Goal: Task Accomplishment & Management: Complete application form

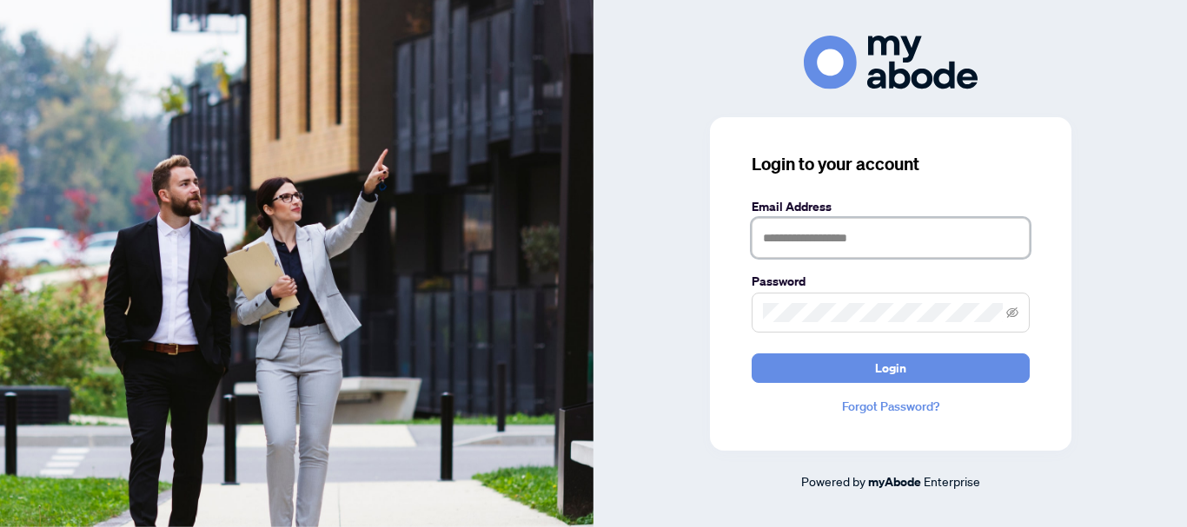
click at [830, 223] on input "text" at bounding box center [891, 238] width 278 height 40
type input "**********"
click at [823, 298] on span at bounding box center [891, 313] width 278 height 40
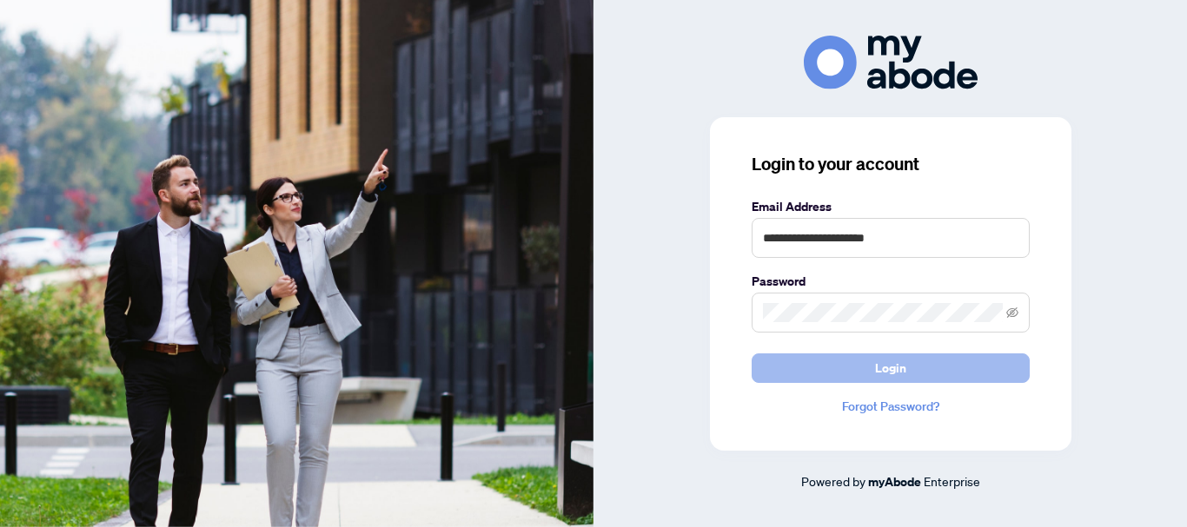
click at [869, 374] on button "Login" at bounding box center [891, 369] width 278 height 30
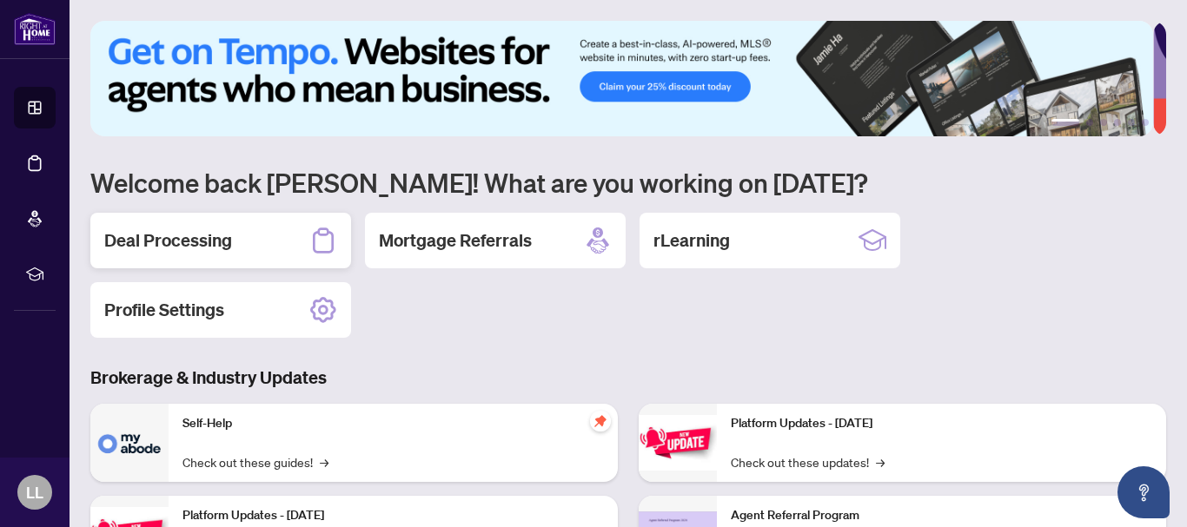
click at [170, 242] on h2 "Deal Processing" at bounding box center [168, 241] width 128 height 24
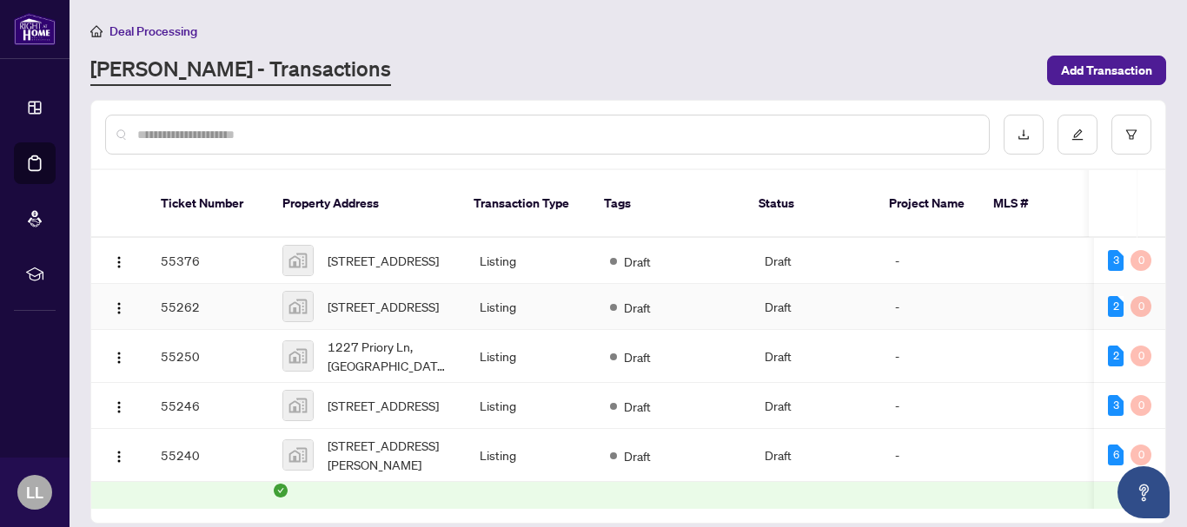
click at [182, 299] on td "55262" at bounding box center [208, 307] width 122 height 46
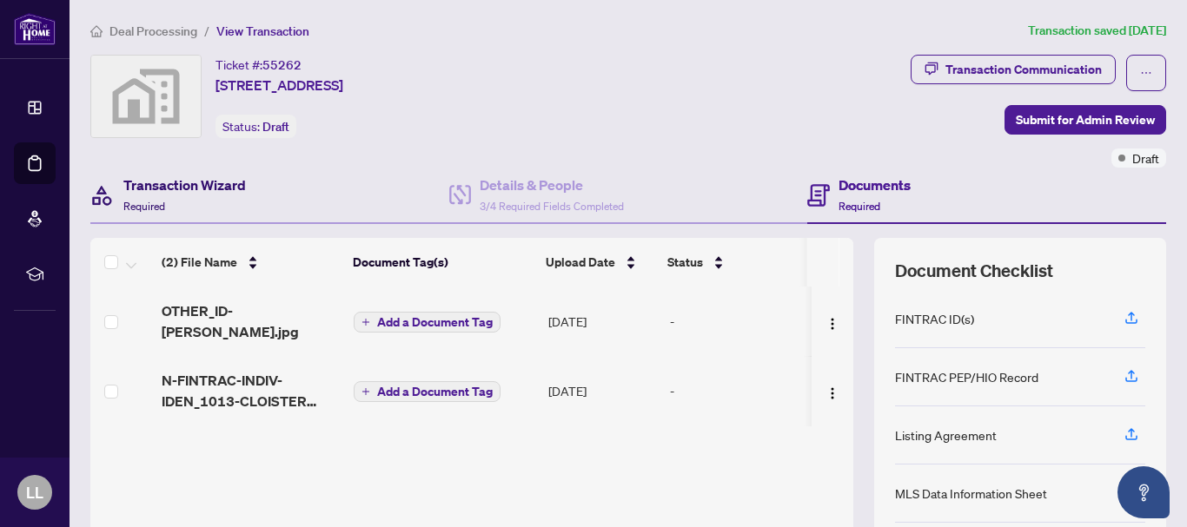
click at [197, 188] on h4 "Transaction Wizard" at bounding box center [184, 185] width 123 height 21
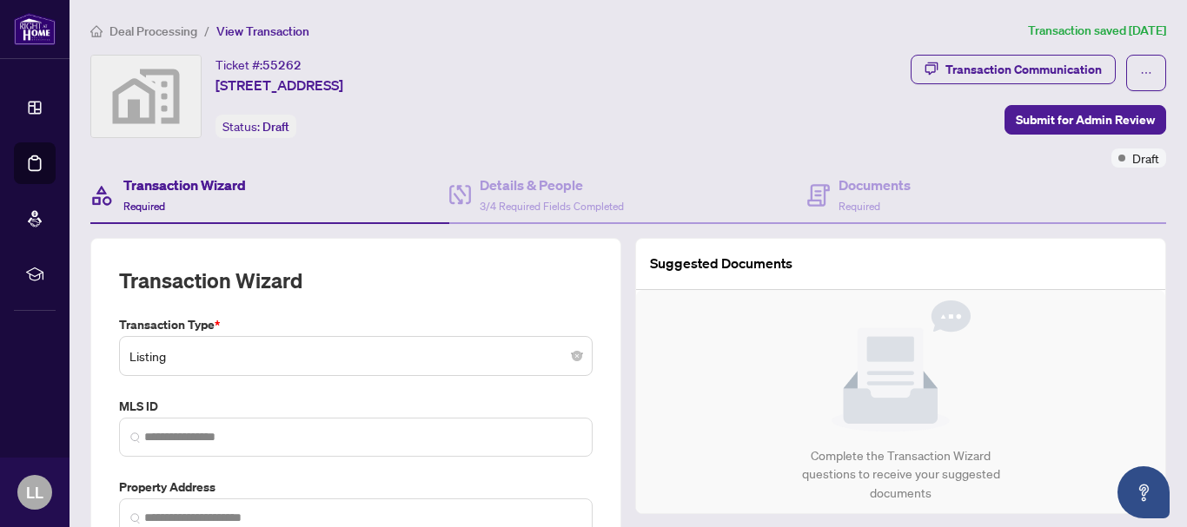
type input "**********"
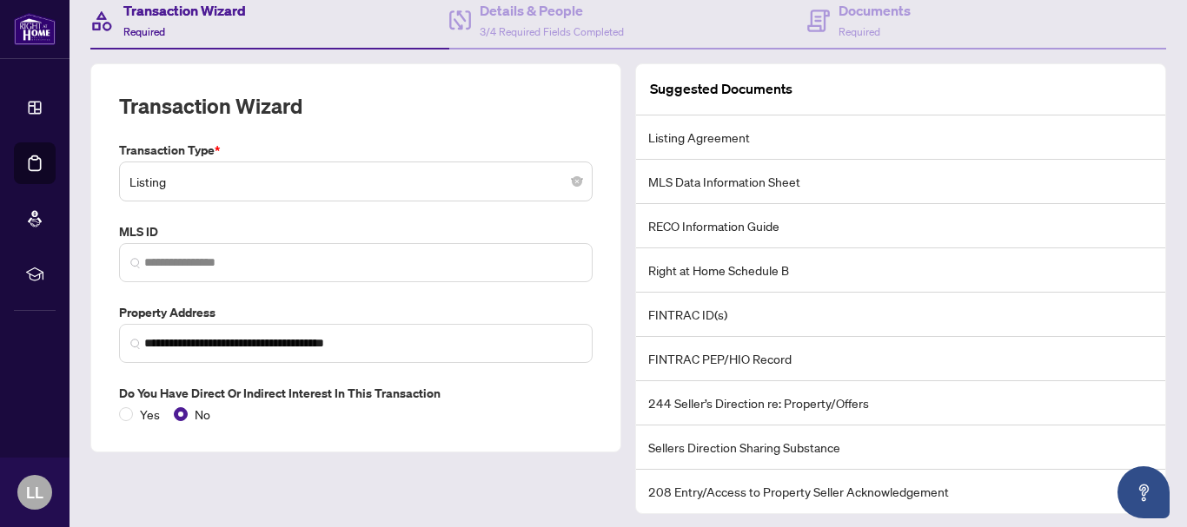
scroll to position [225, 0]
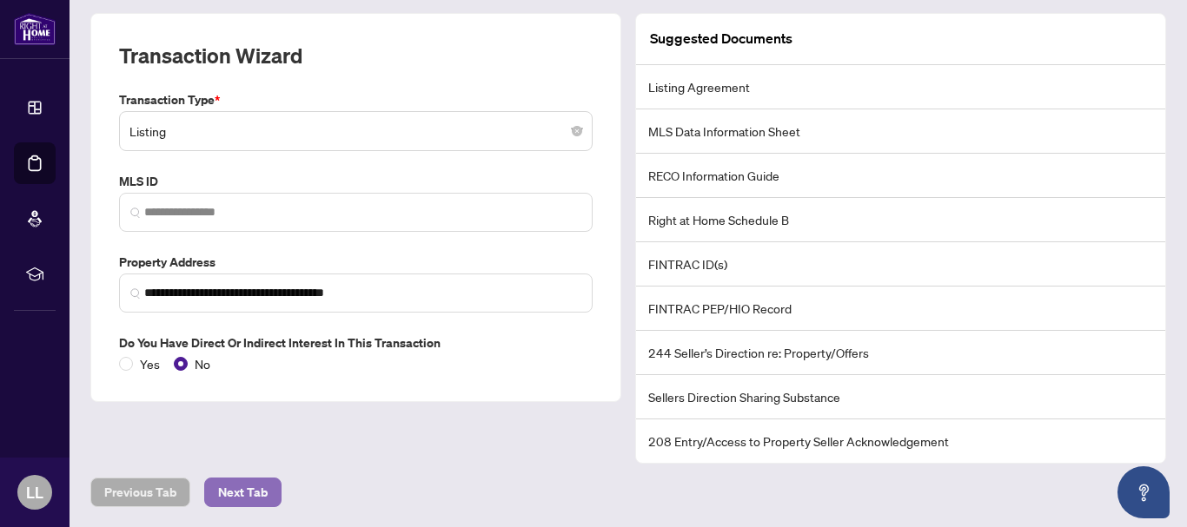
click at [256, 491] on span "Next Tab" at bounding box center [243, 493] width 50 height 28
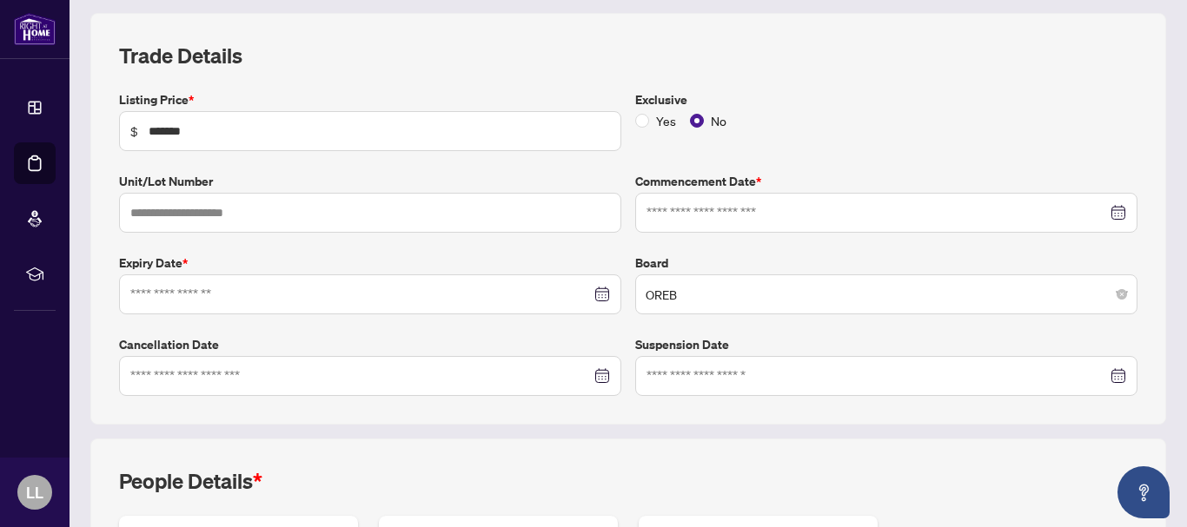
type input "**********"
click at [733, 216] on input at bounding box center [876, 212] width 460 height 19
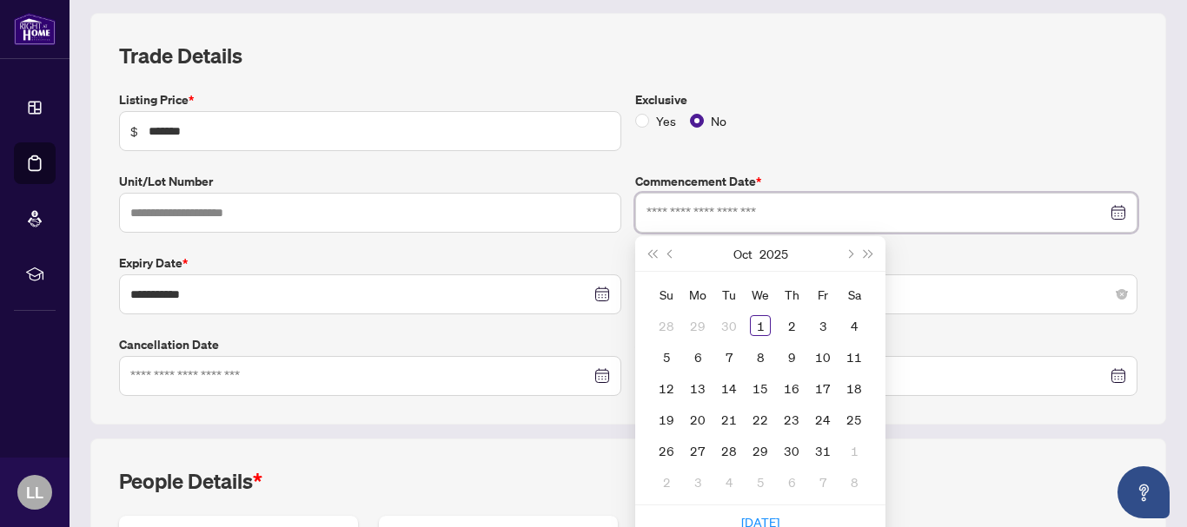
click at [1104, 215] on div at bounding box center [886, 212] width 480 height 19
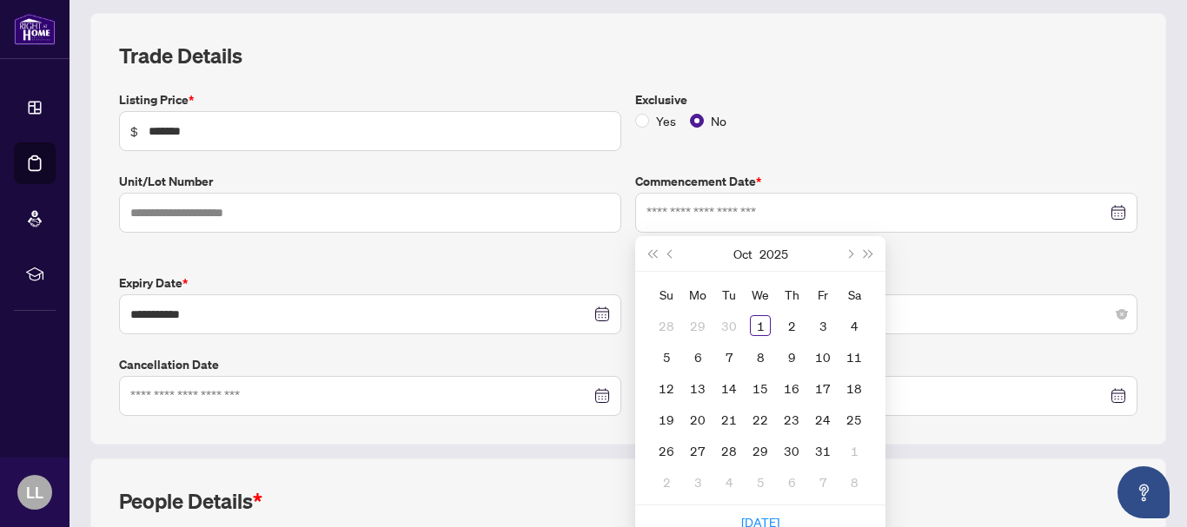
click at [986, 274] on div "Board OREB" at bounding box center [886, 304] width 516 height 61
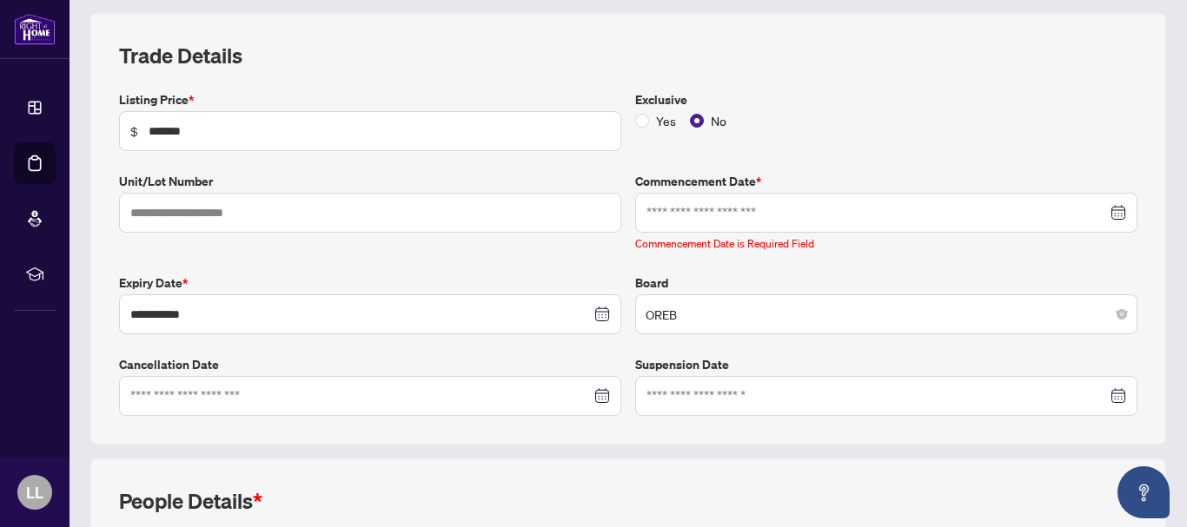
click at [1107, 210] on div at bounding box center [886, 212] width 480 height 19
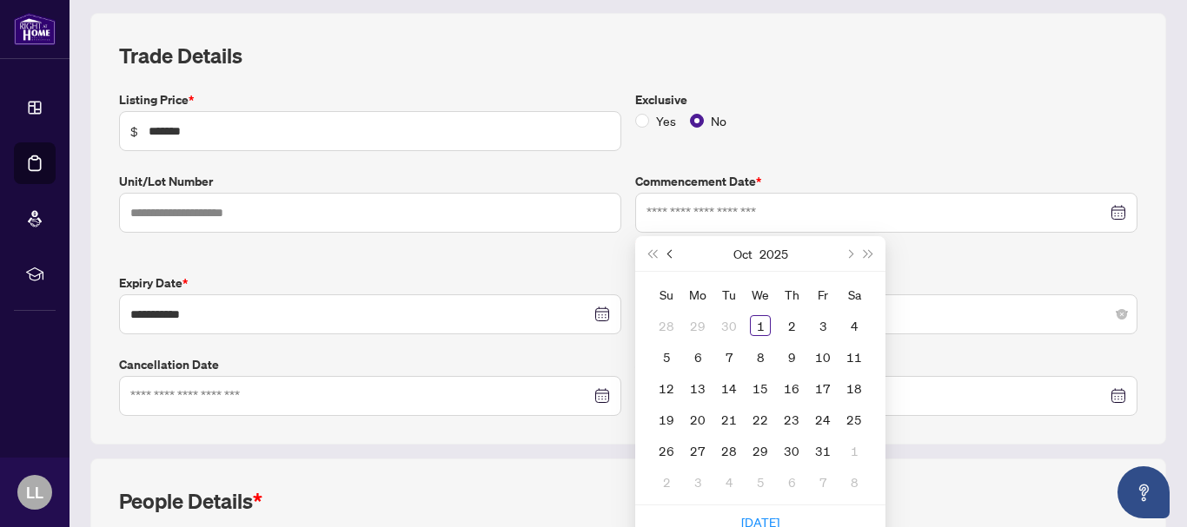
click at [667, 255] on span "Previous month (PageUp)" at bounding box center [671, 253] width 9 height 9
type input "**********"
click at [719, 447] on div "30" at bounding box center [729, 451] width 21 height 21
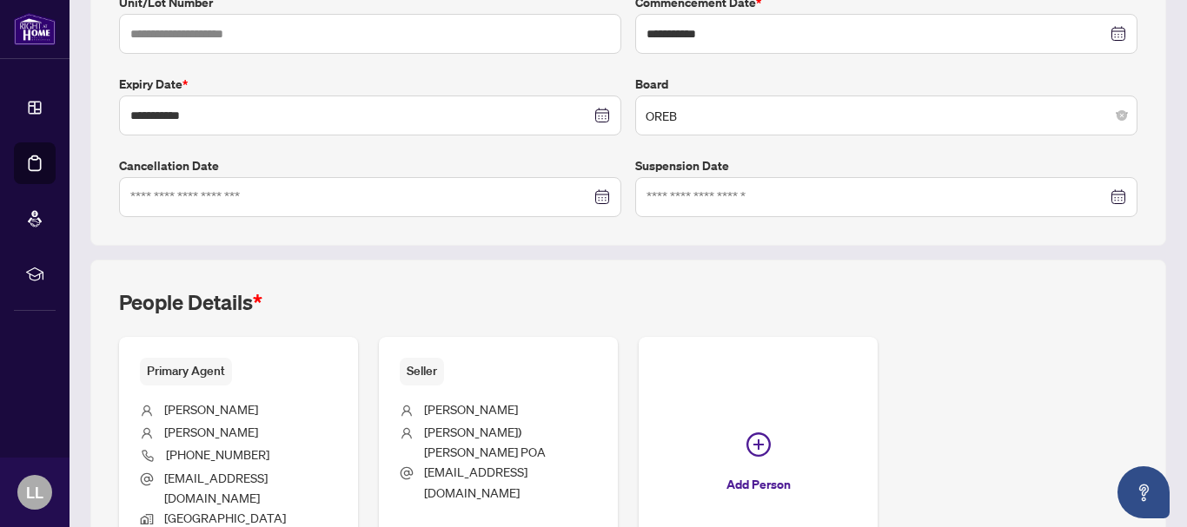
scroll to position [545, 0]
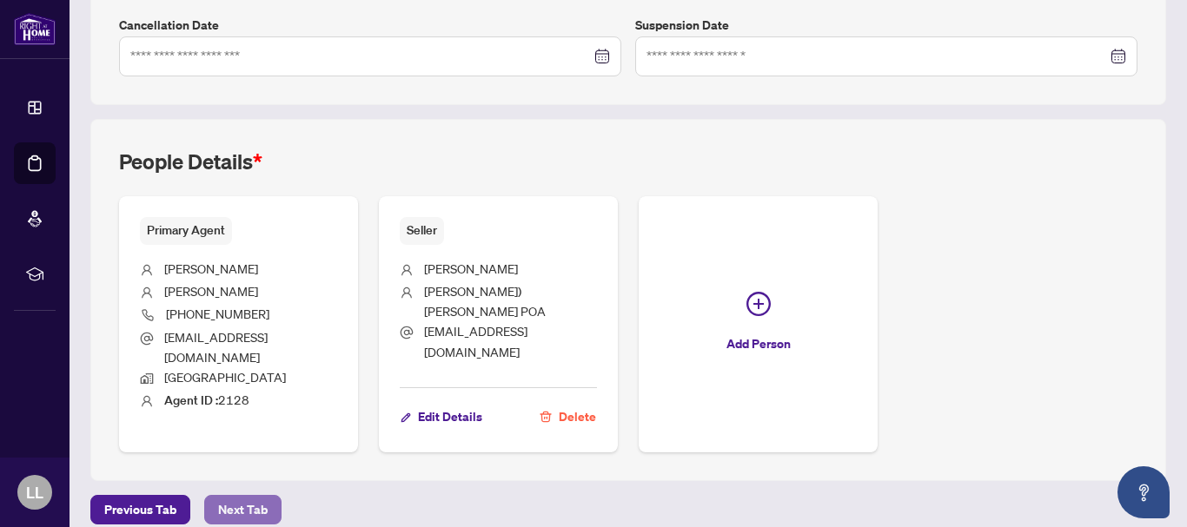
click at [260, 496] on span "Next Tab" at bounding box center [243, 510] width 50 height 28
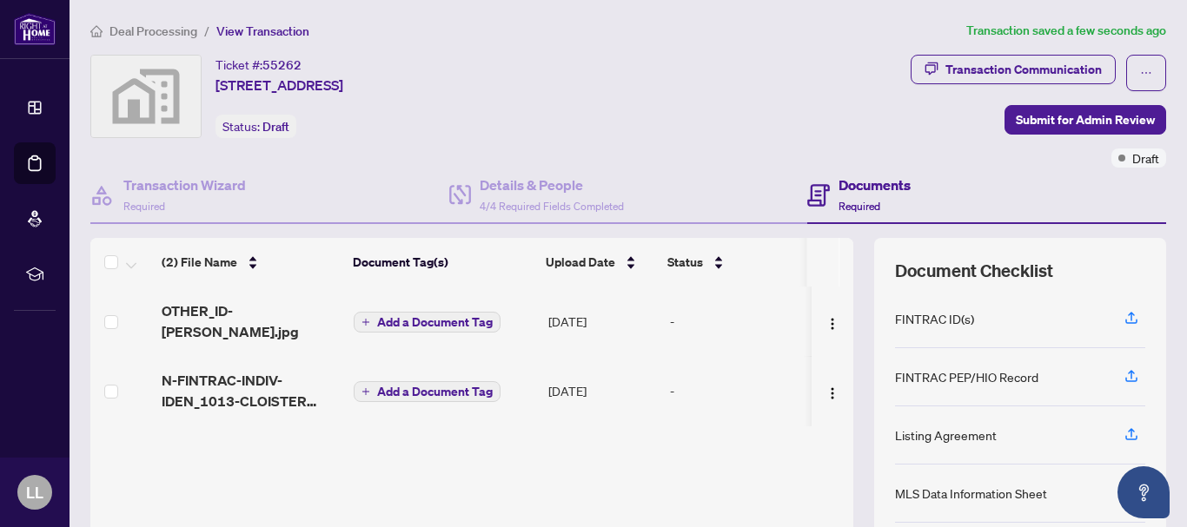
click at [851, 181] on h4 "Documents" at bounding box center [874, 185] width 72 height 21
click at [234, 187] on h4 "Transaction Wizard" at bounding box center [184, 185] width 123 height 21
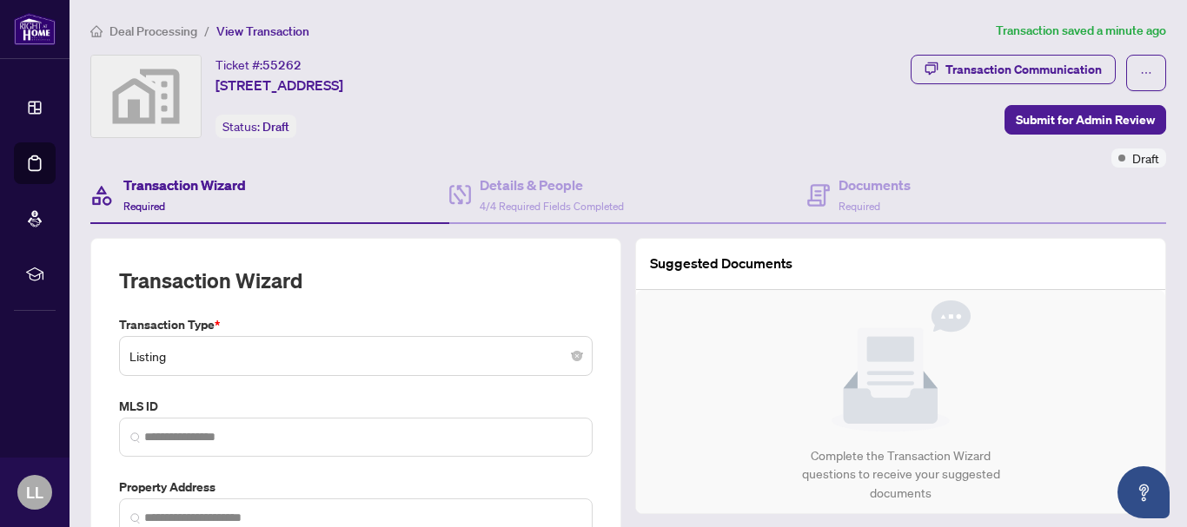
type input "**********"
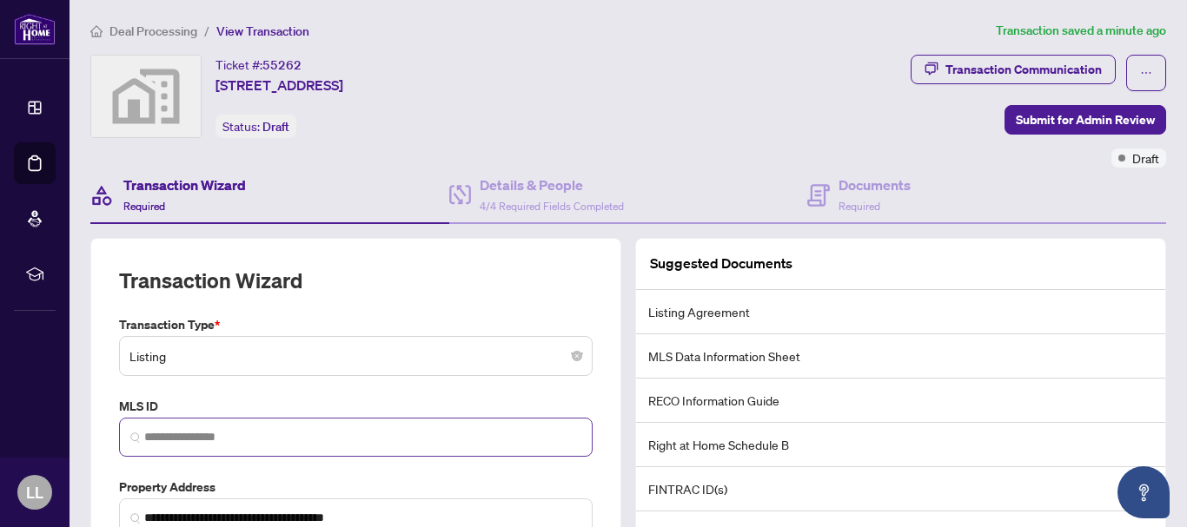
click at [225, 421] on span at bounding box center [356, 437] width 474 height 39
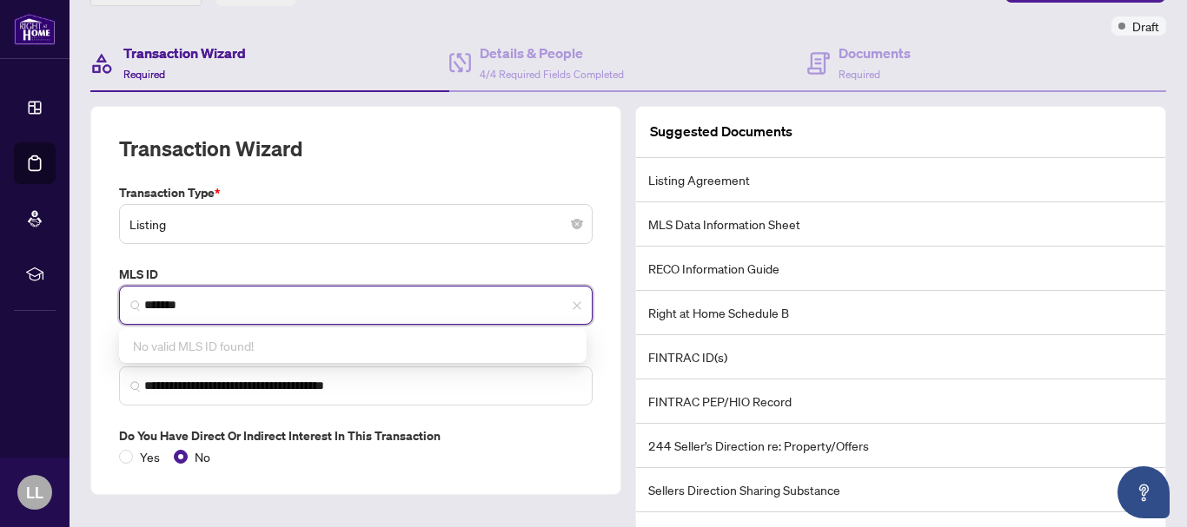
scroll to position [146, 0]
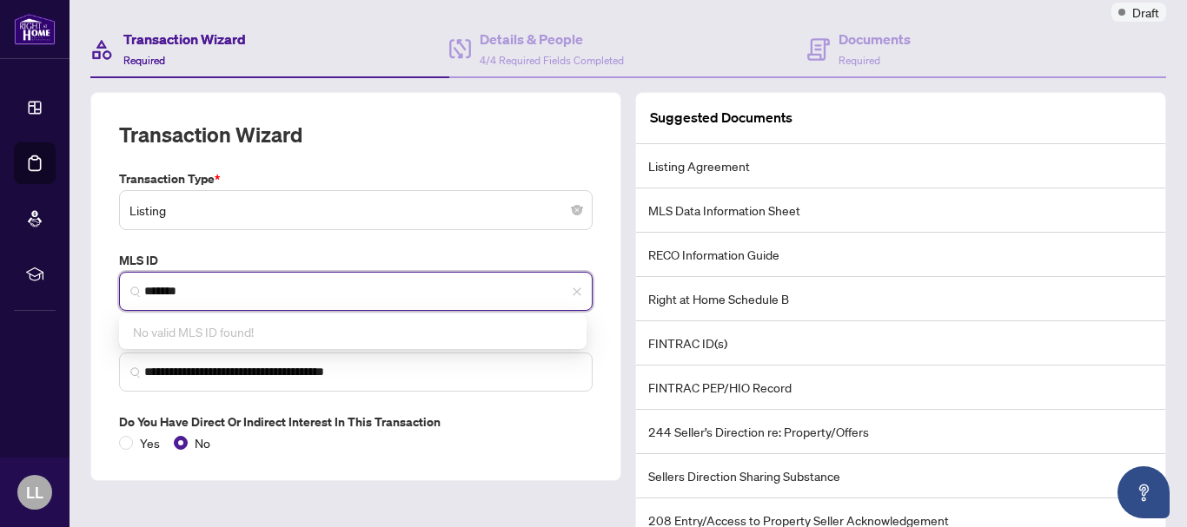
type input "*******"
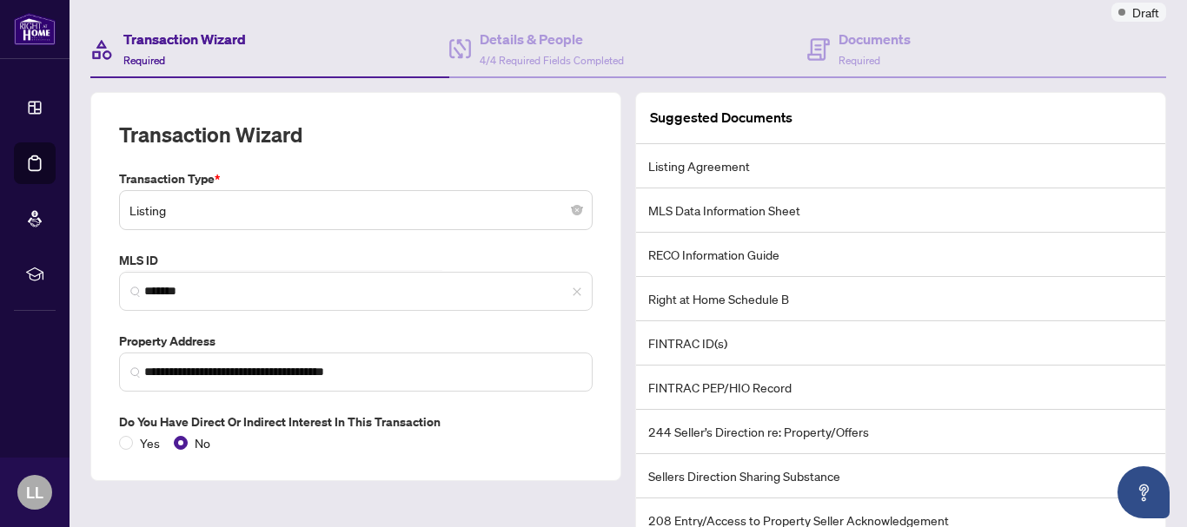
click at [608, 399] on div "**********" at bounding box center [355, 286] width 531 height 389
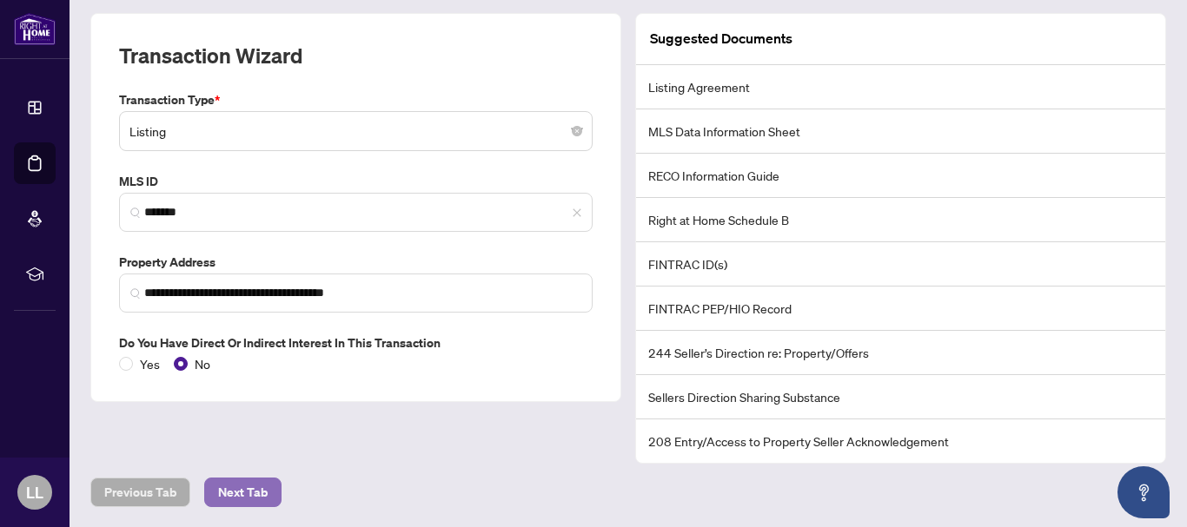
click at [267, 496] on button "Next Tab" at bounding box center [242, 493] width 77 height 30
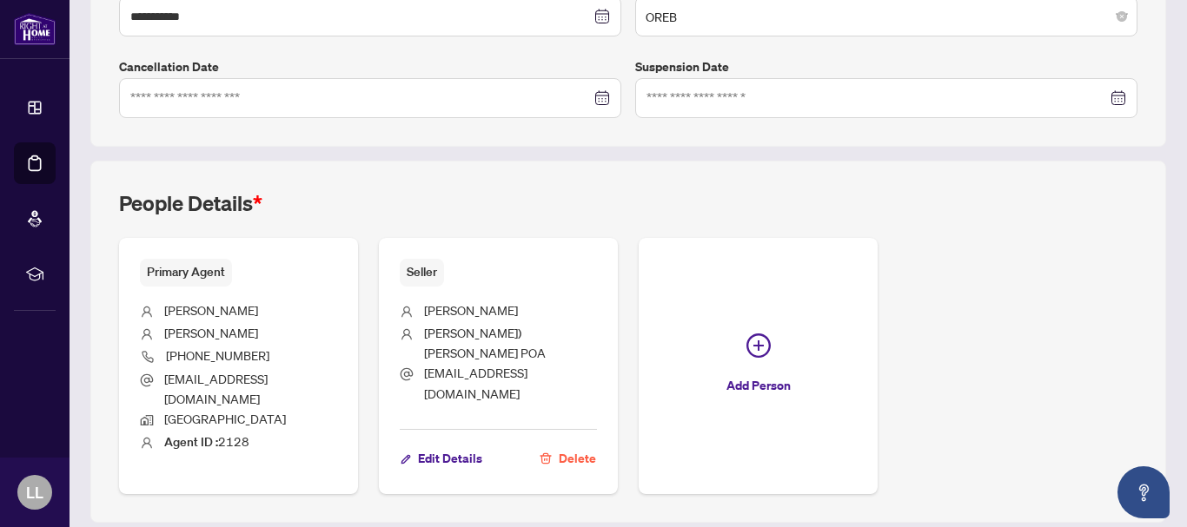
scroll to position [545, 0]
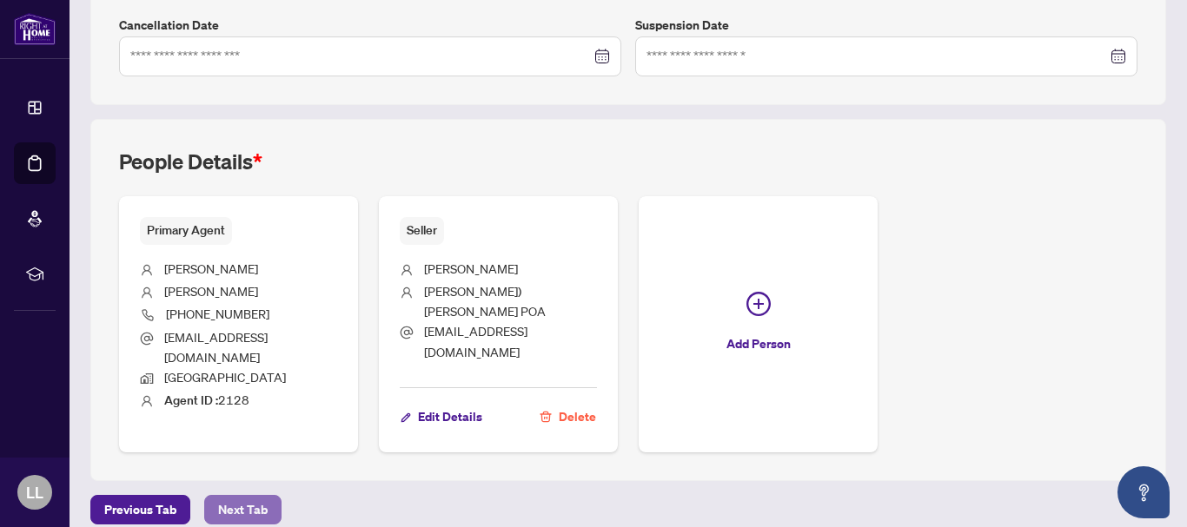
click at [262, 499] on span "Next Tab" at bounding box center [243, 510] width 50 height 28
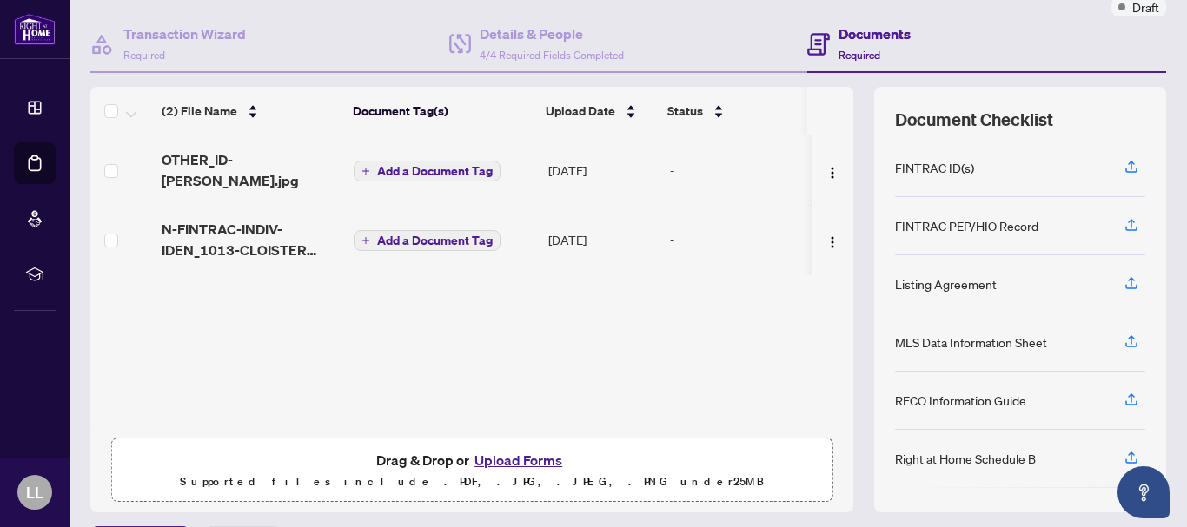
scroll to position [200, 0]
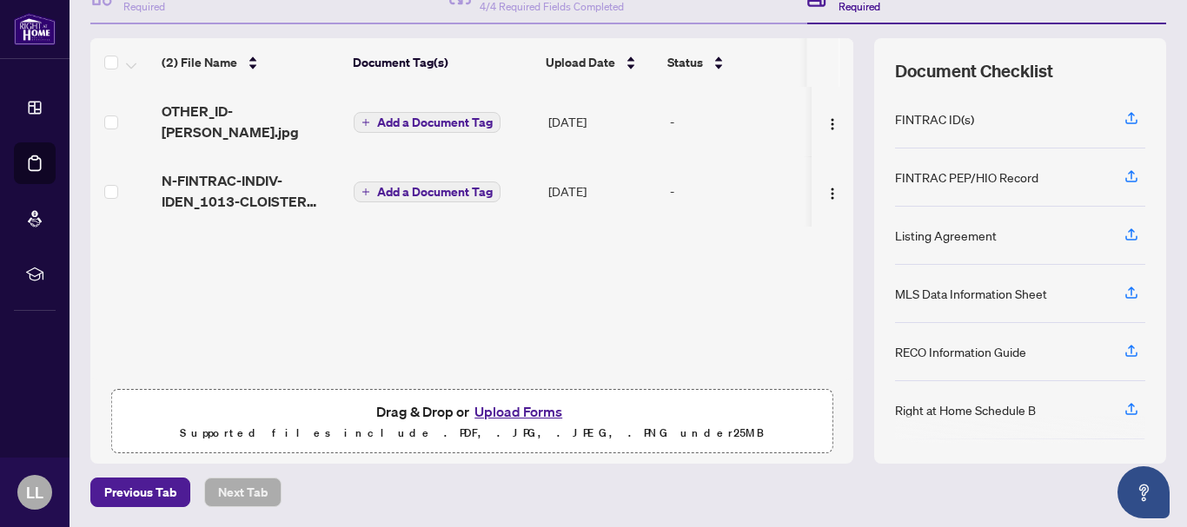
click at [511, 417] on button "Upload Forms" at bounding box center [518, 412] width 98 height 23
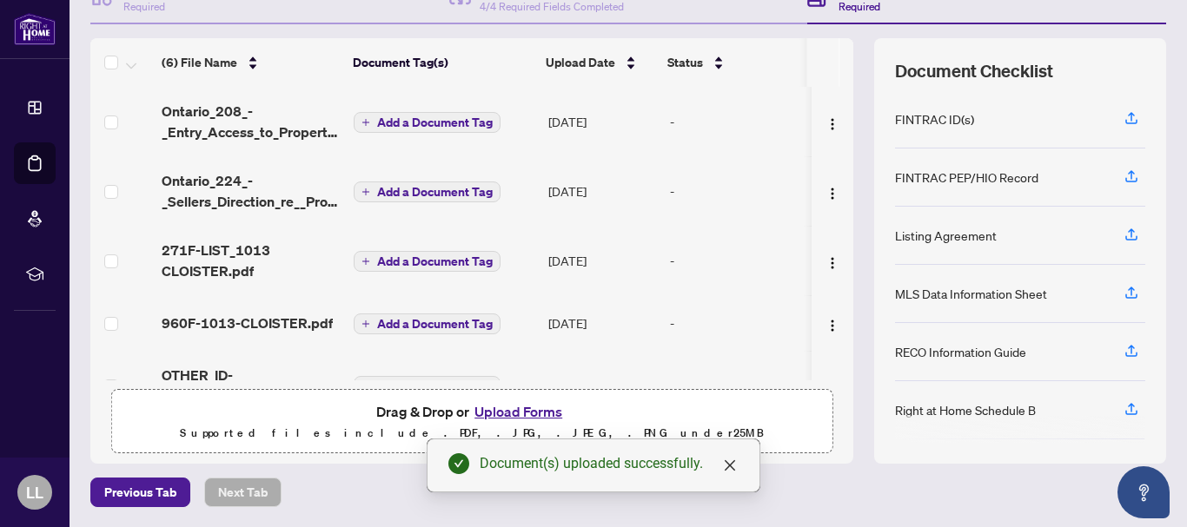
click at [514, 408] on button "Upload Forms" at bounding box center [518, 412] width 98 height 23
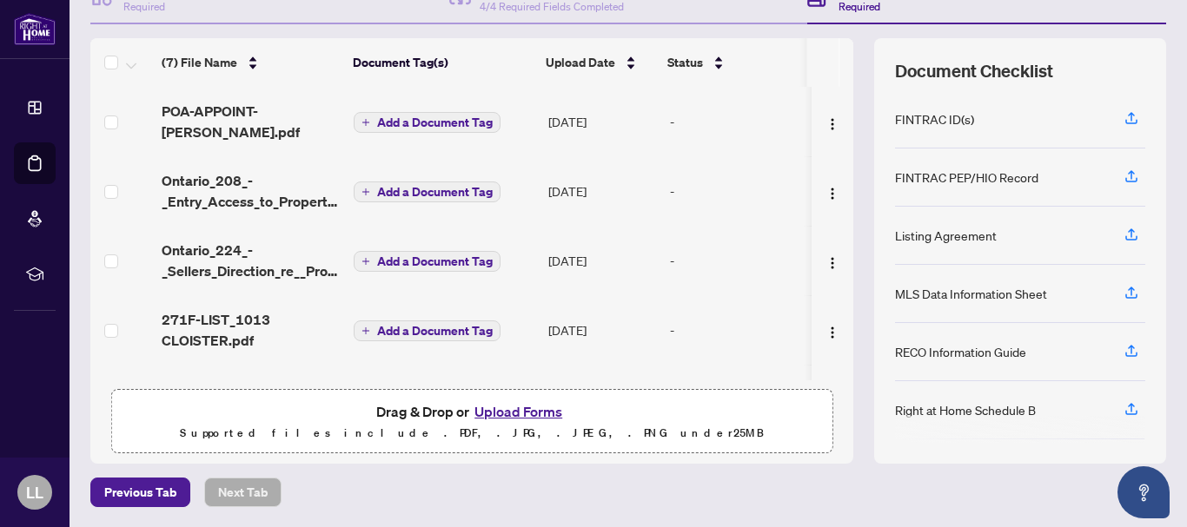
scroll to position [0, 0]
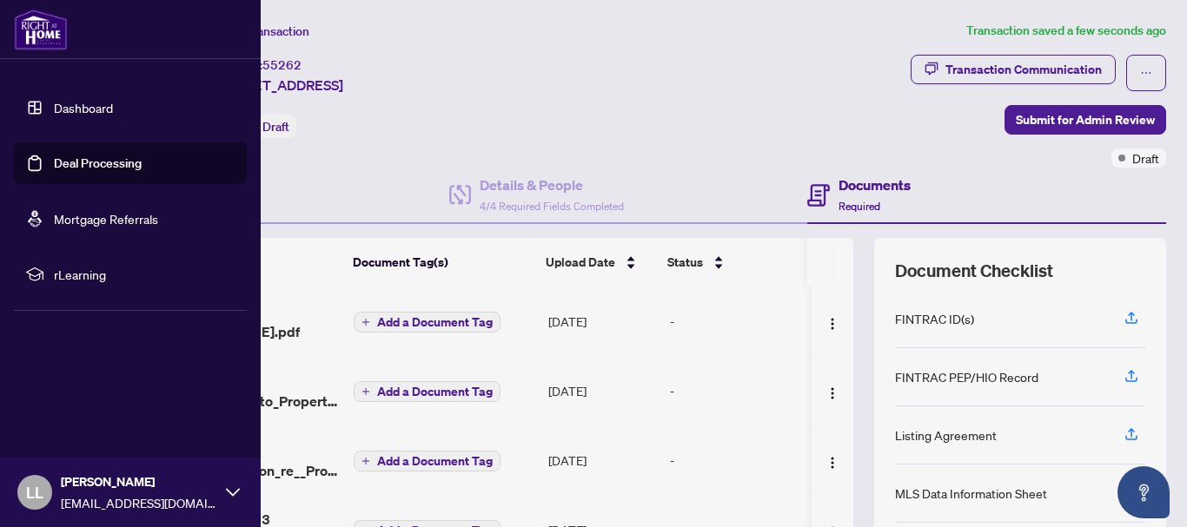
click at [83, 156] on link "Deal Processing" at bounding box center [98, 164] width 88 height 16
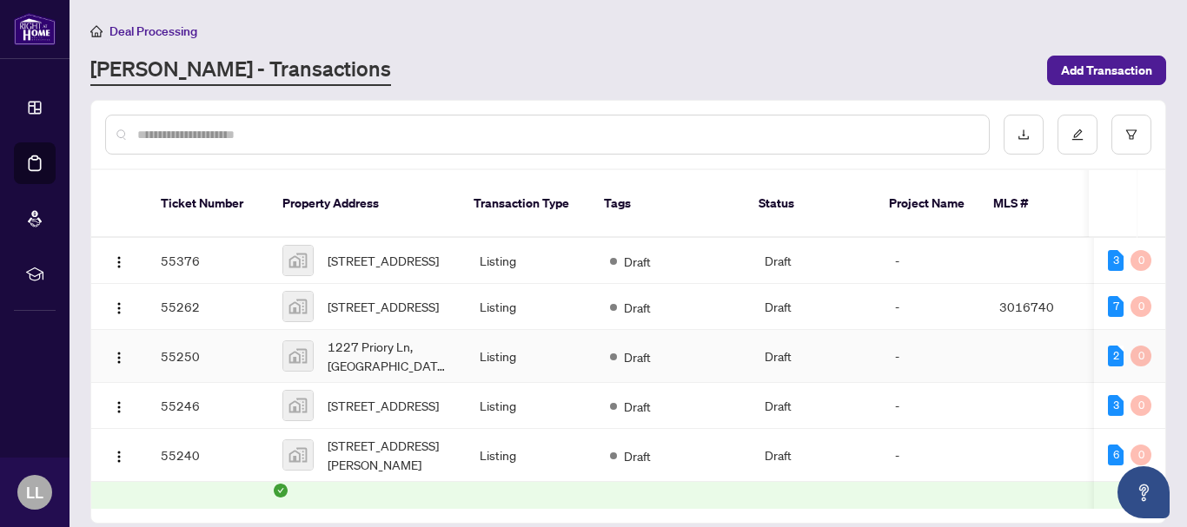
click at [184, 351] on td "55250" at bounding box center [208, 356] width 122 height 53
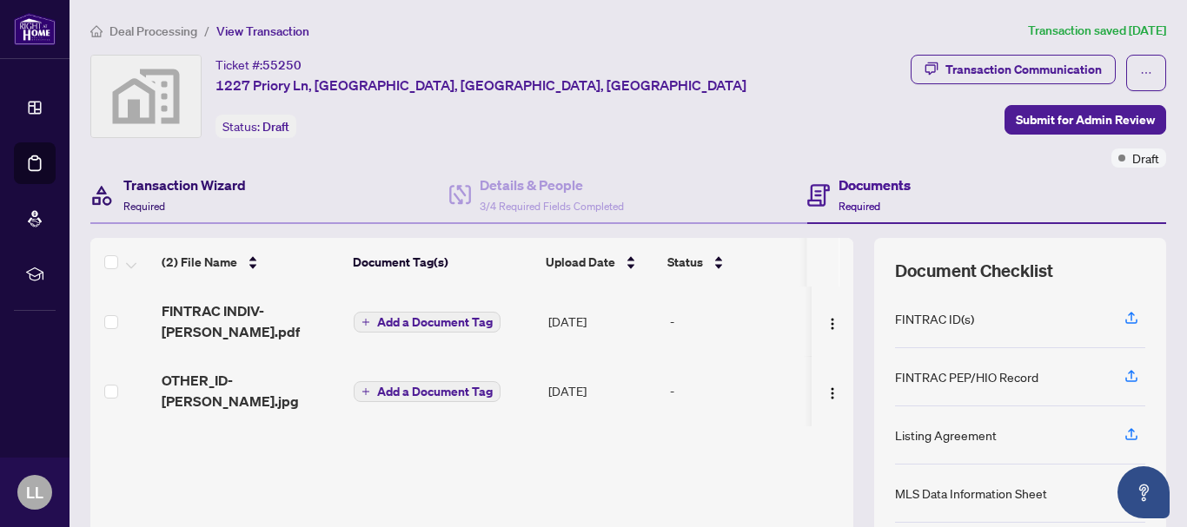
click at [239, 183] on h4 "Transaction Wizard" at bounding box center [184, 185] width 123 height 21
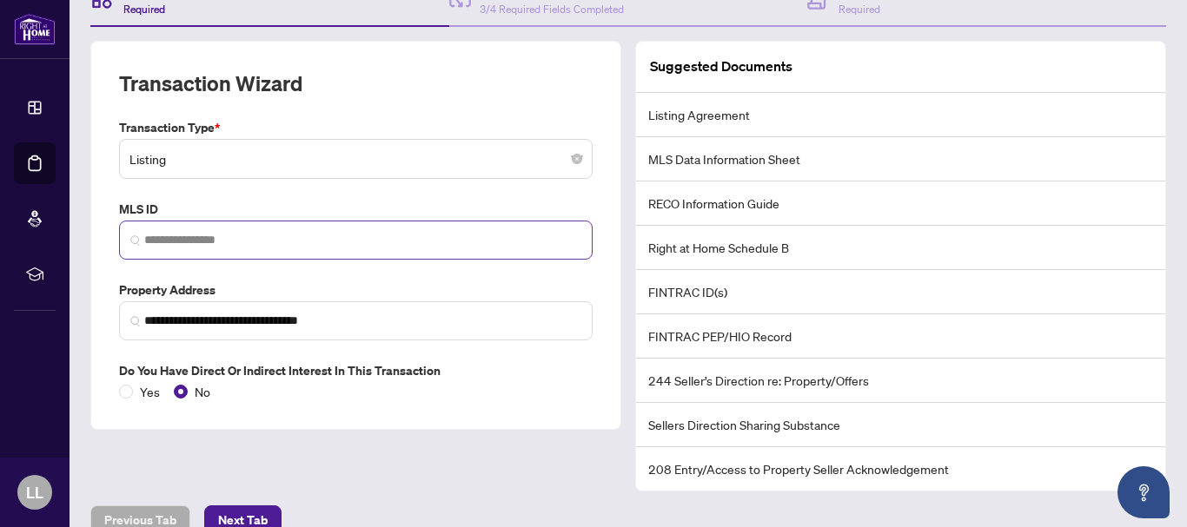
scroll to position [221, 0]
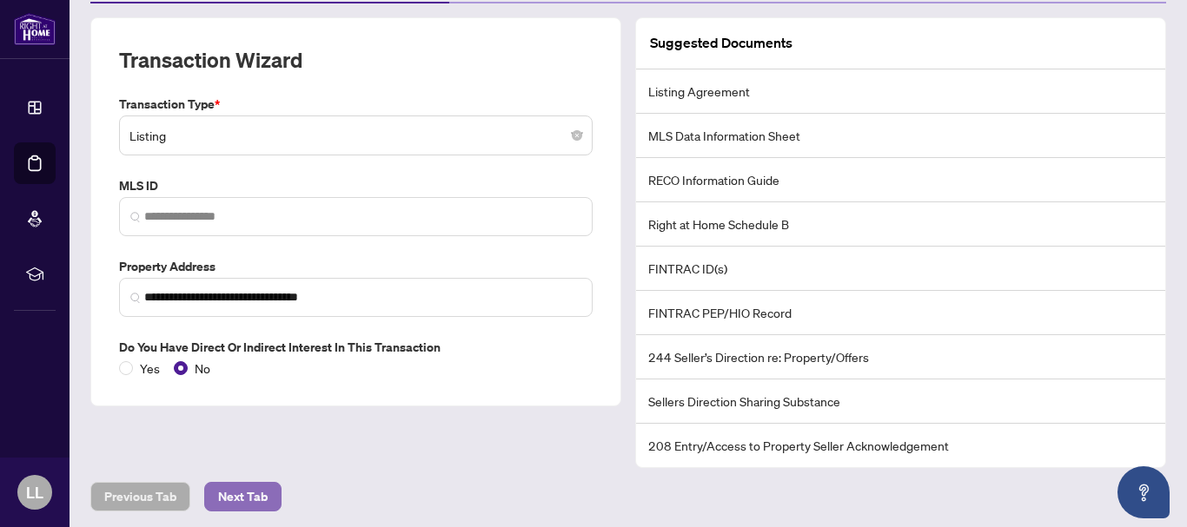
click at [246, 490] on span "Next Tab" at bounding box center [243, 497] width 50 height 28
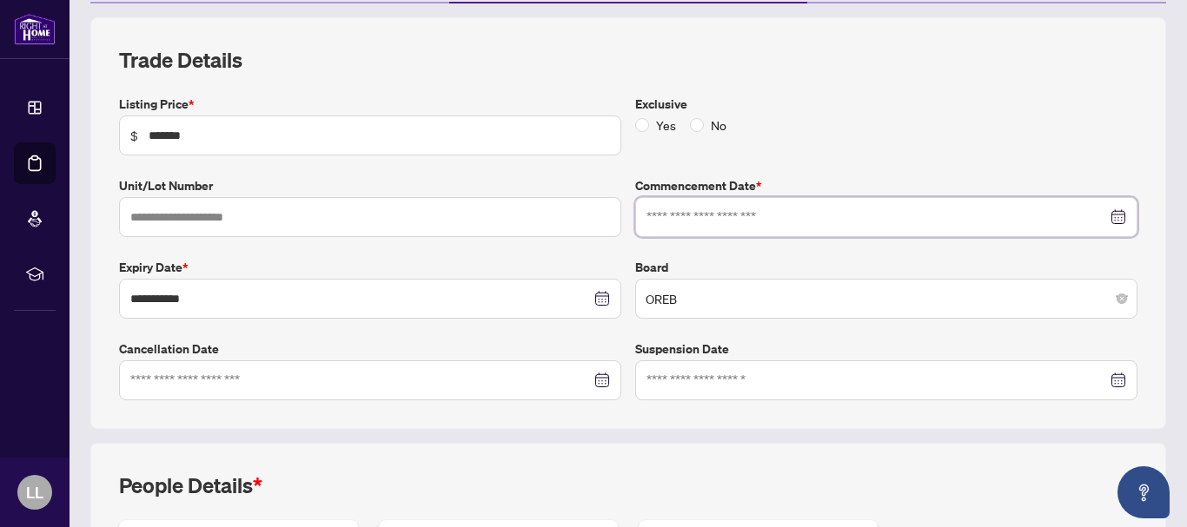
click at [818, 210] on input at bounding box center [876, 217] width 460 height 19
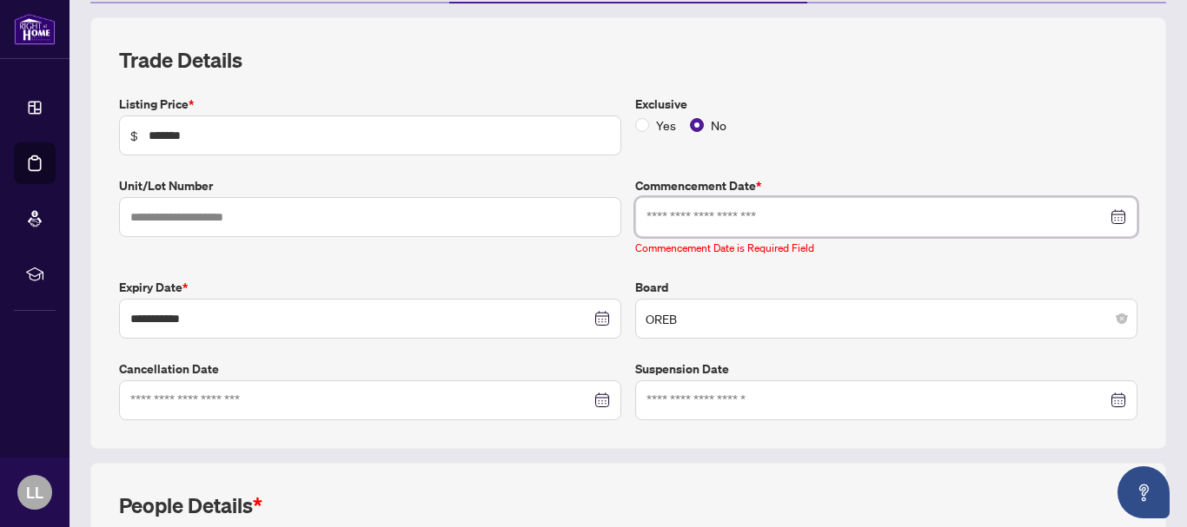
click at [672, 212] on input at bounding box center [876, 217] width 460 height 19
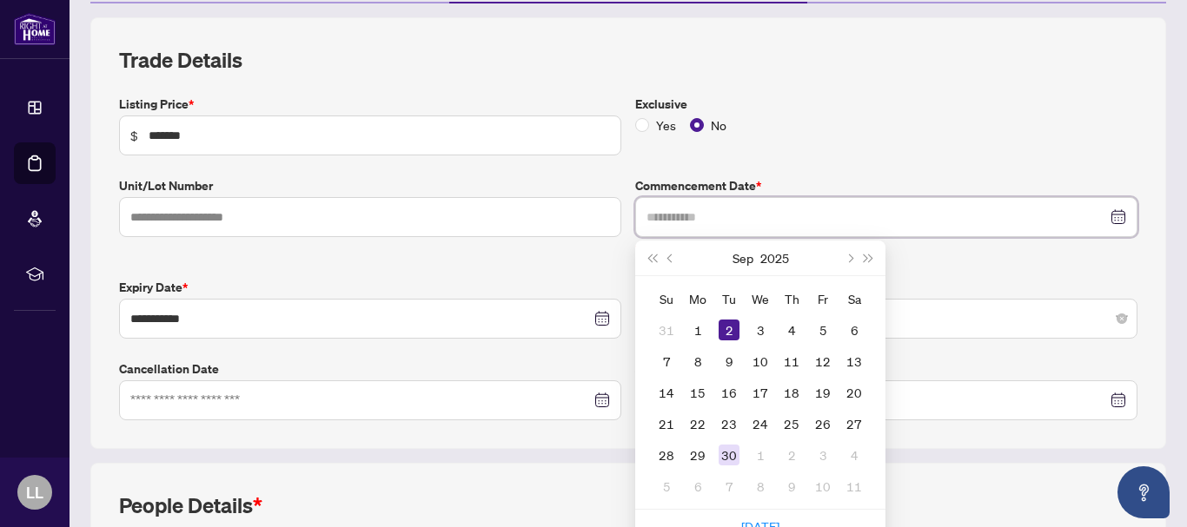
type input "**********"
click at [725, 455] on div "30" at bounding box center [729, 455] width 21 height 21
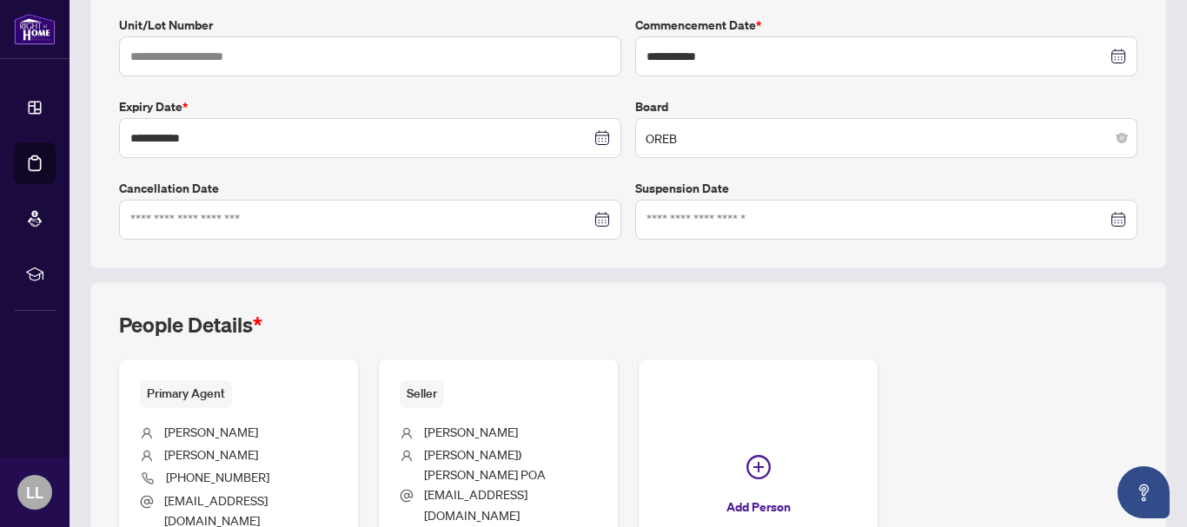
scroll to position [545, 0]
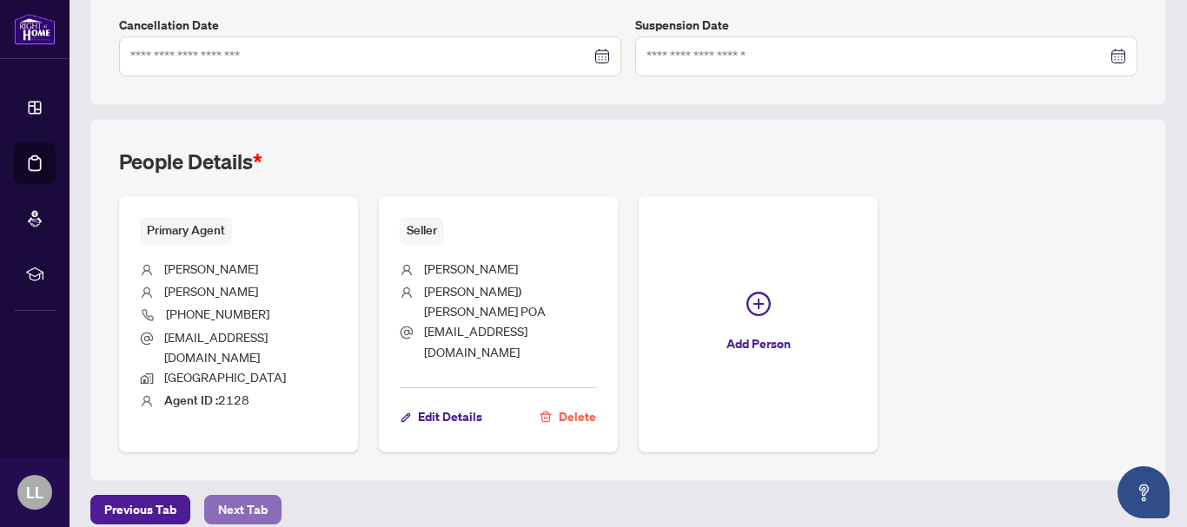
click at [247, 496] on span "Next Tab" at bounding box center [243, 510] width 50 height 28
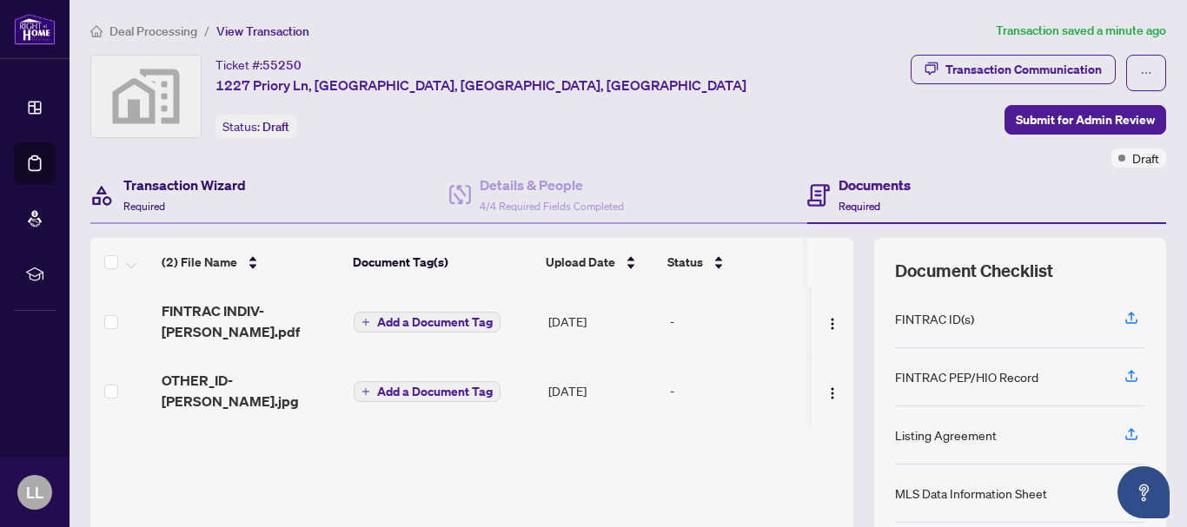
click at [217, 187] on h4 "Transaction Wizard" at bounding box center [184, 185] width 123 height 21
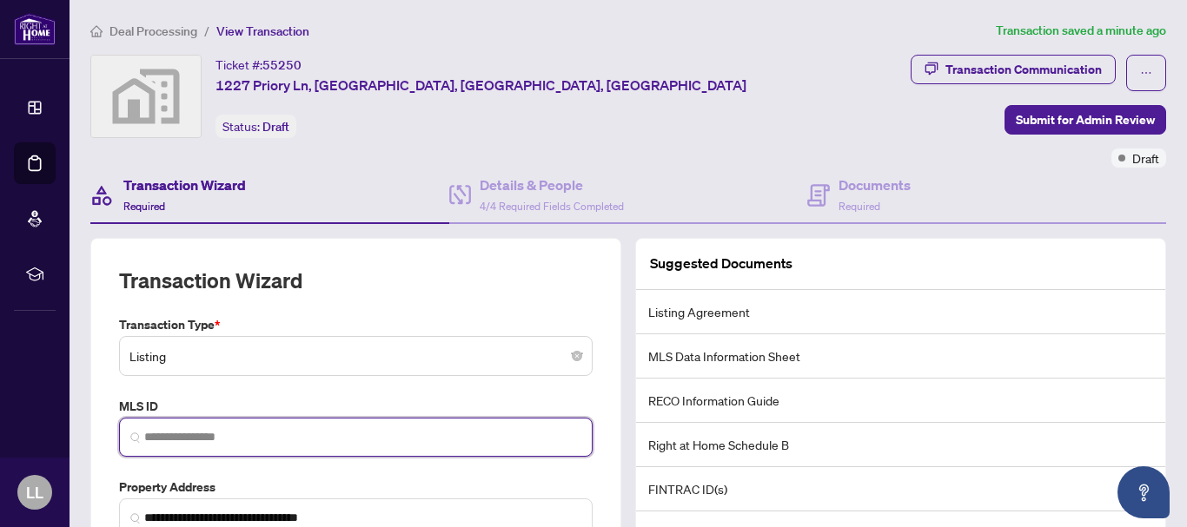
click at [196, 440] on input "search" at bounding box center [362, 437] width 437 height 18
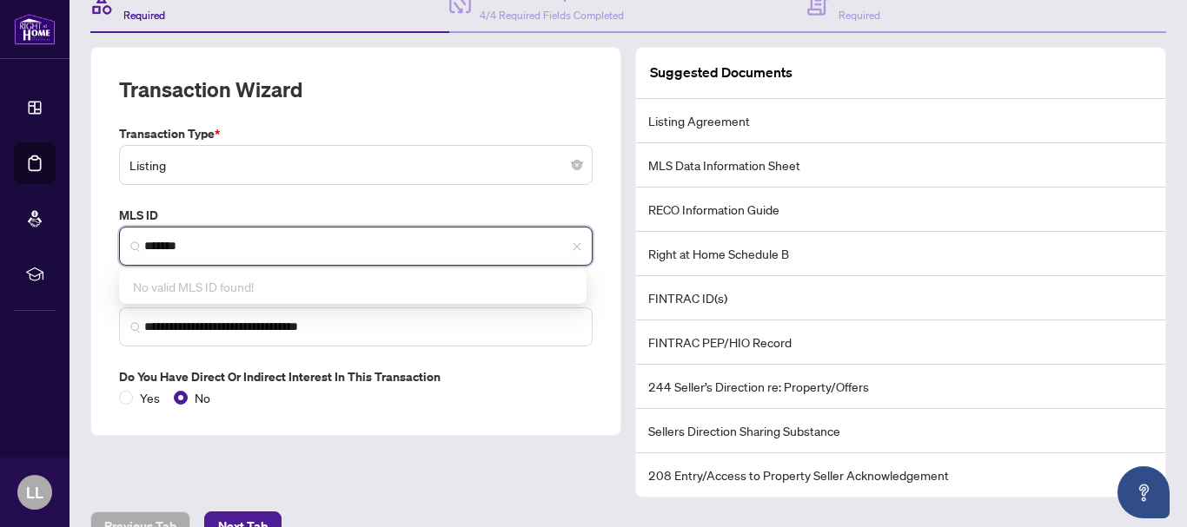
scroll to position [225, 0]
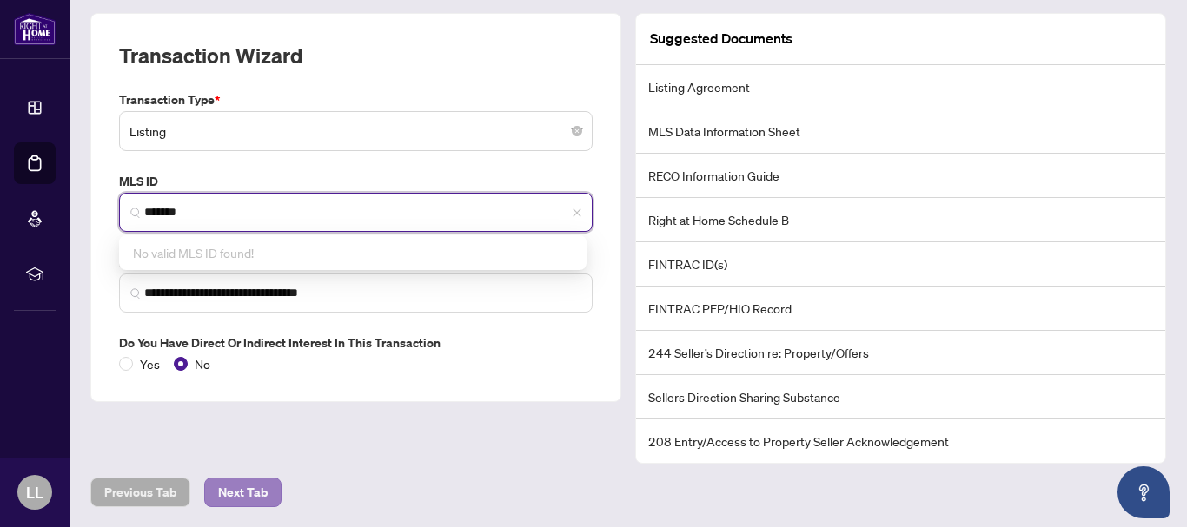
type input "*******"
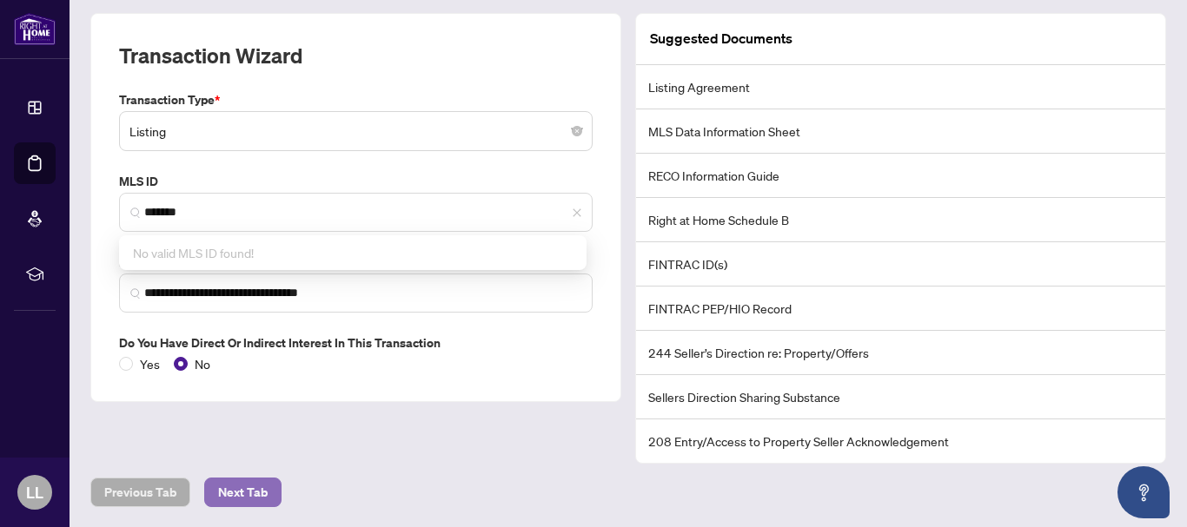
click at [262, 487] on span "Next Tab" at bounding box center [243, 493] width 50 height 28
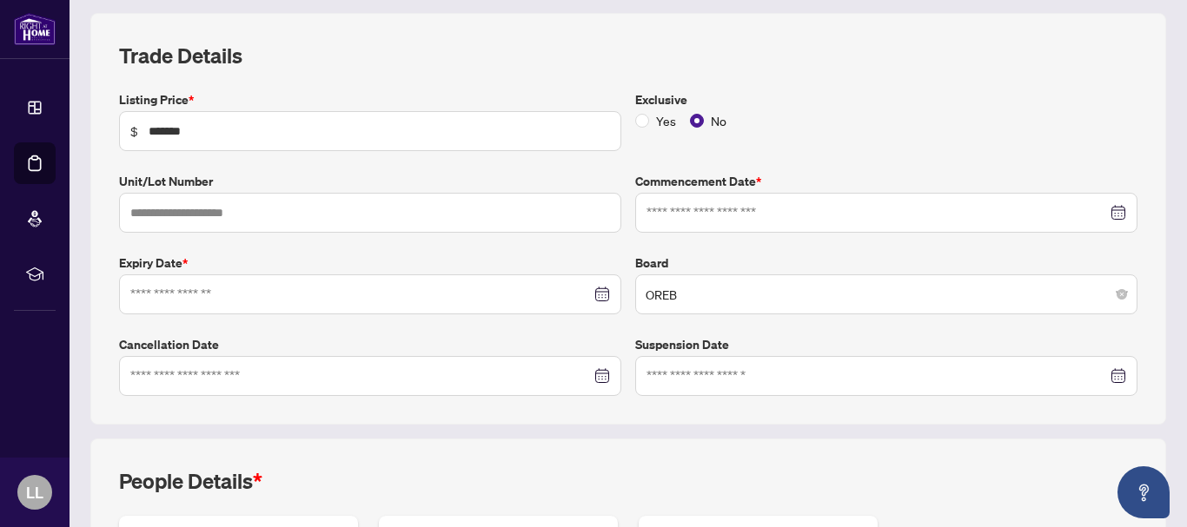
type input "**********"
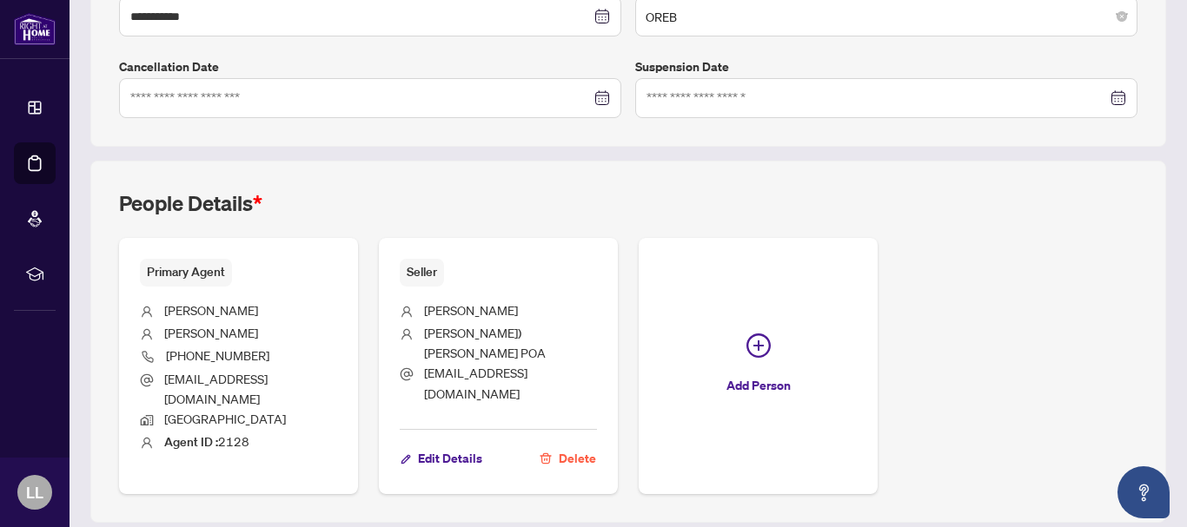
scroll to position [545, 0]
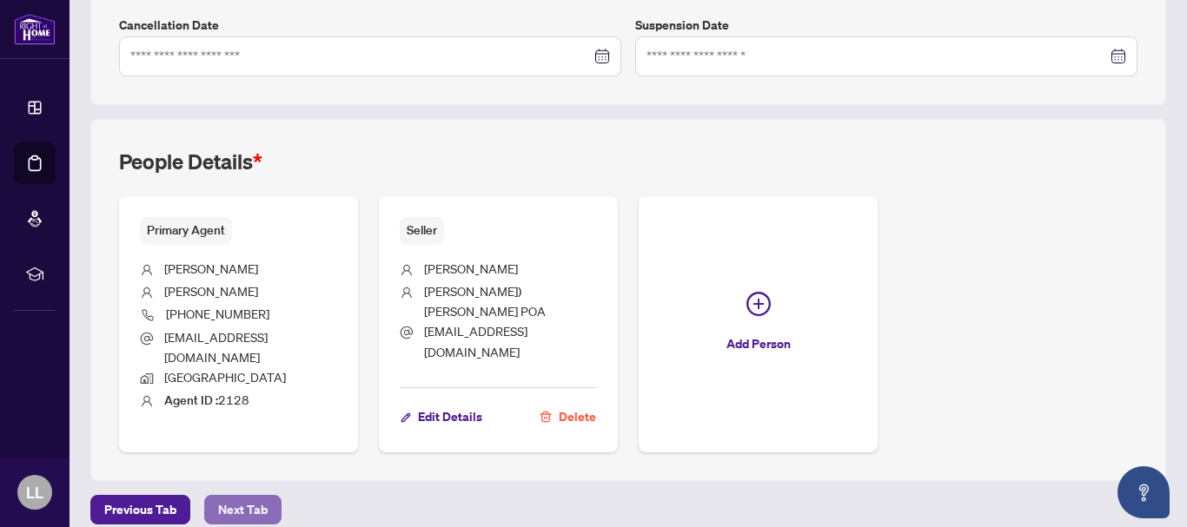
click at [214, 499] on button "Next Tab" at bounding box center [242, 510] width 77 height 30
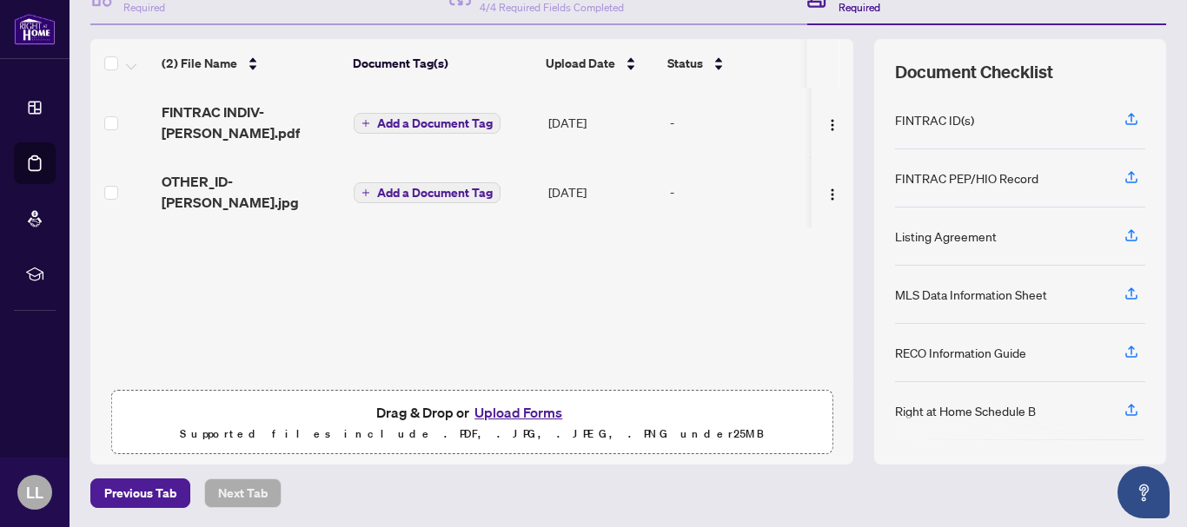
scroll to position [200, 0]
click at [527, 408] on button "Upload Forms" at bounding box center [518, 412] width 98 height 23
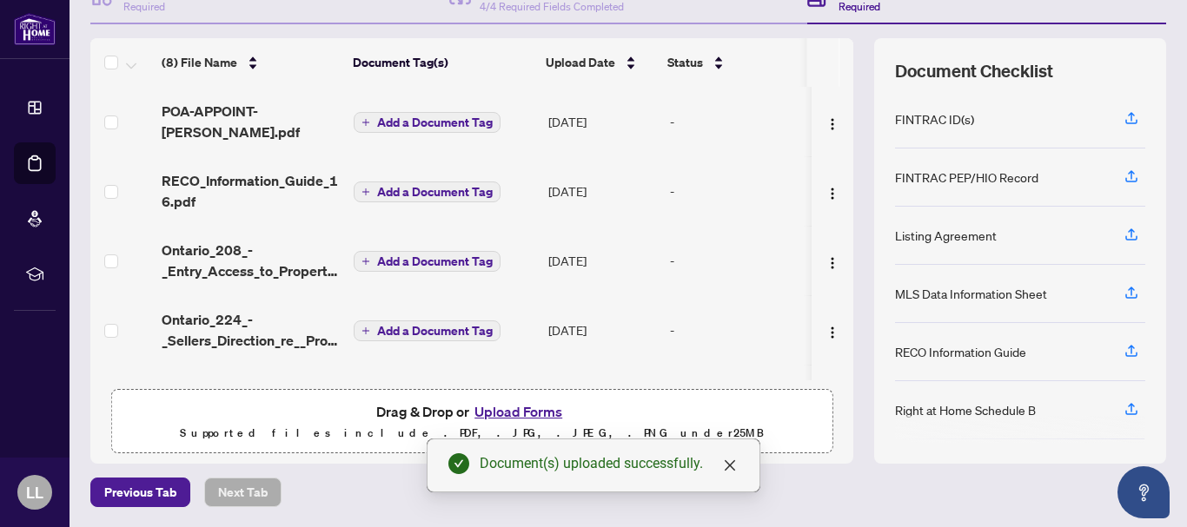
scroll to position [0, 0]
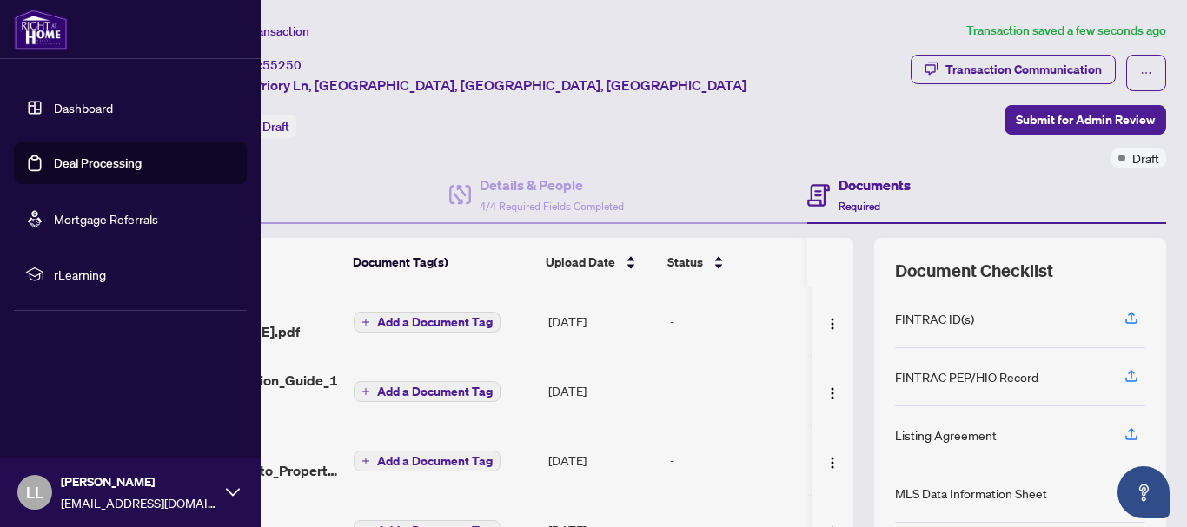
click at [54, 165] on link "Deal Processing" at bounding box center [98, 164] width 88 height 16
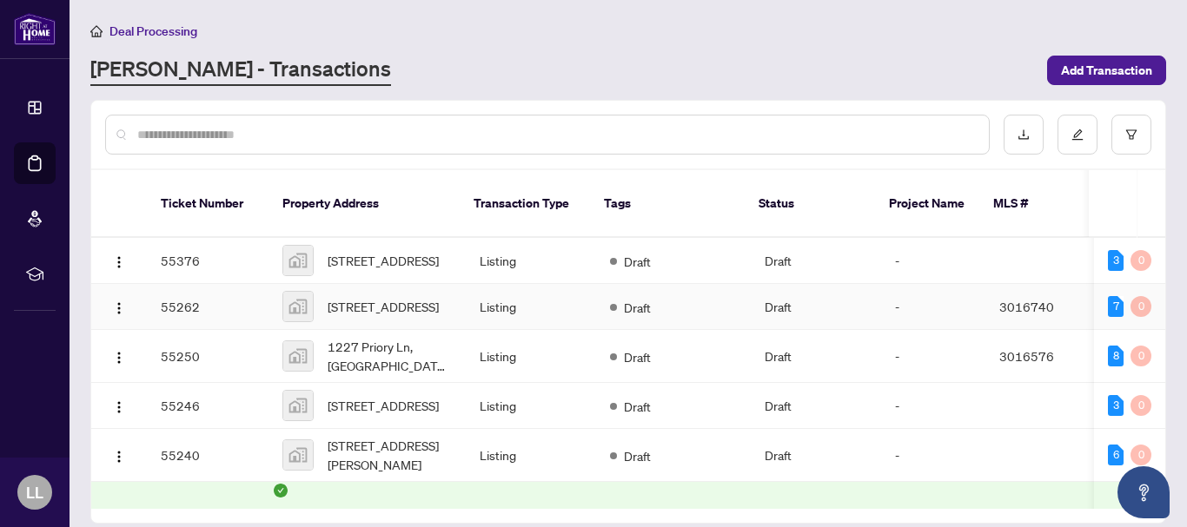
click at [184, 296] on td "55262" at bounding box center [208, 307] width 122 height 46
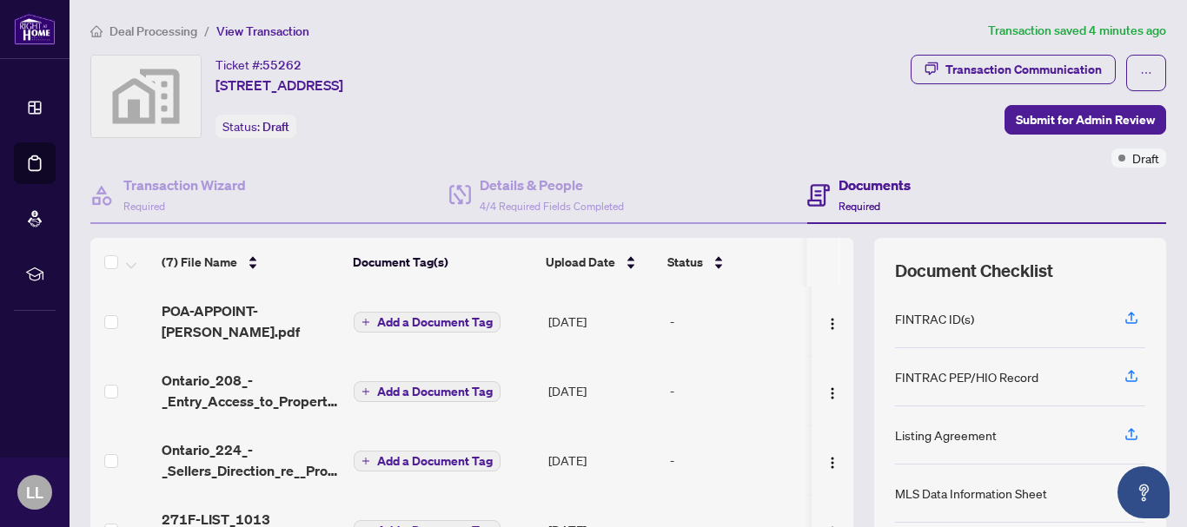
click at [631, 233] on div "Transaction Wizard Required Details & People 4/4 Required Fields Completed Docu…" at bounding box center [628, 416] width 1076 height 496
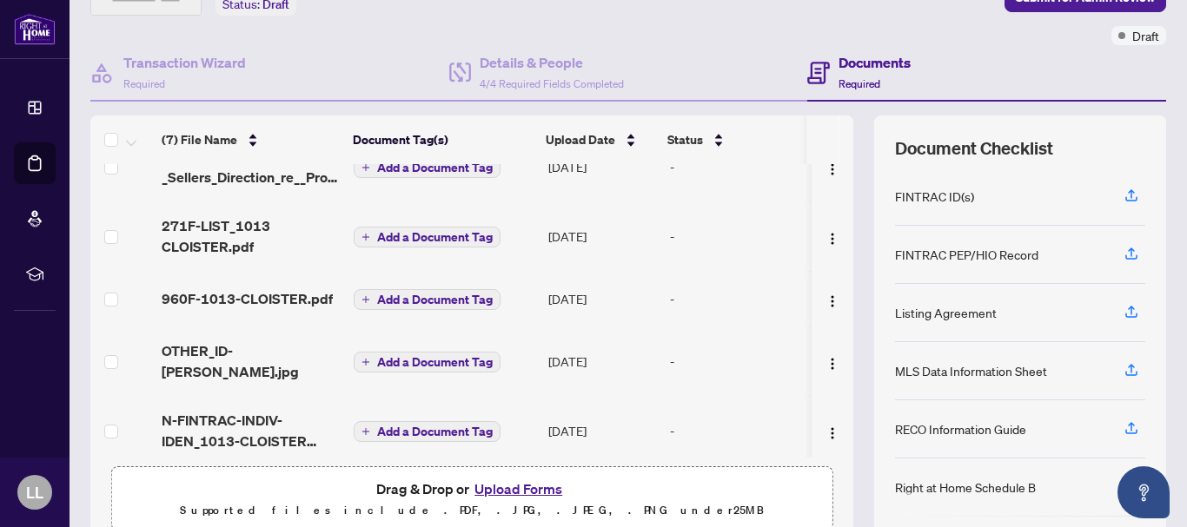
scroll to position [123, 0]
click at [491, 486] on button "Upload Forms" at bounding box center [518, 488] width 98 height 23
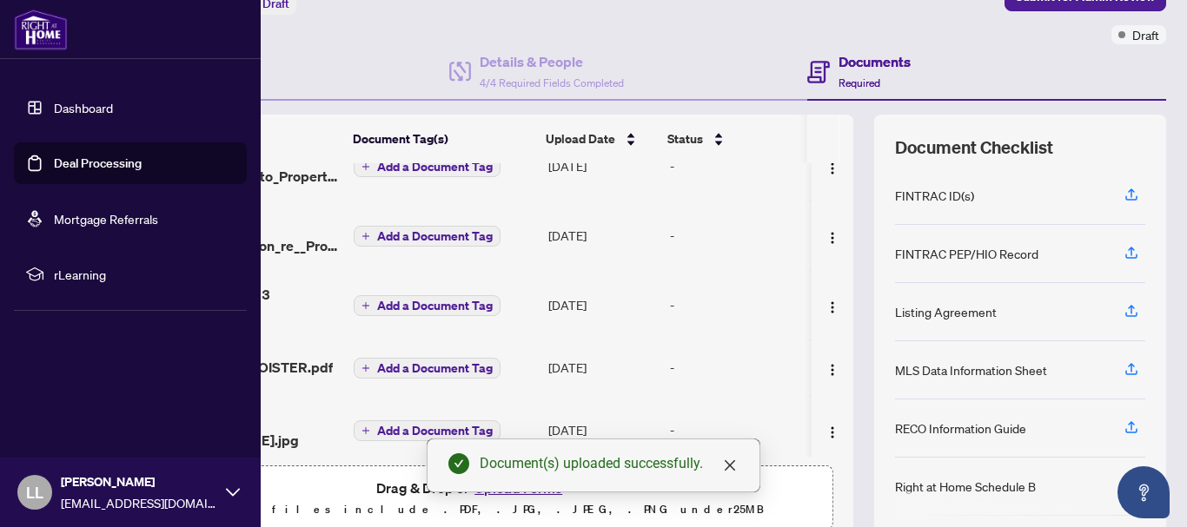
click at [54, 164] on link "Deal Processing" at bounding box center [98, 164] width 88 height 16
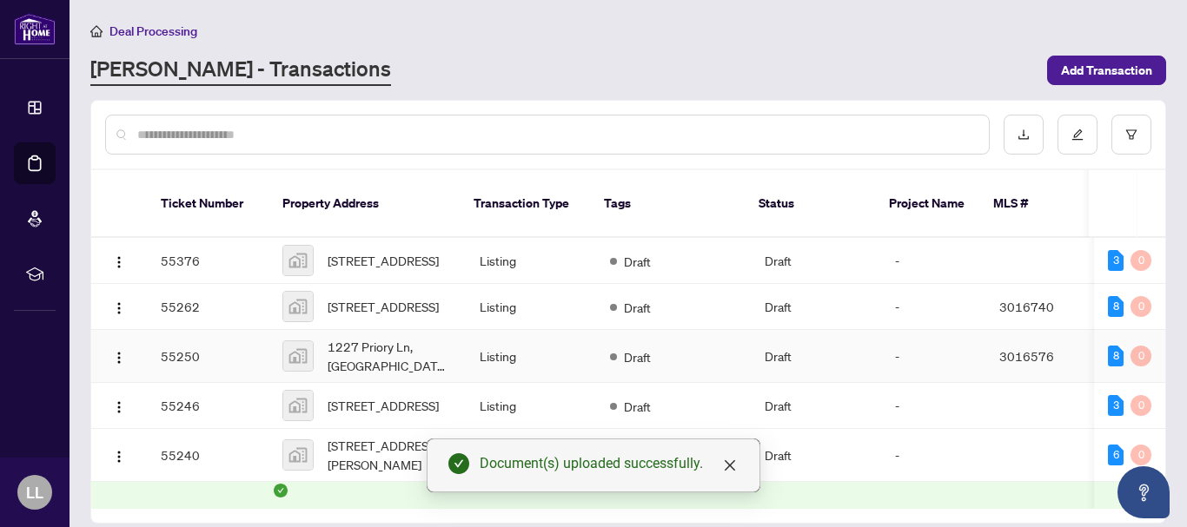
click at [183, 352] on td "55250" at bounding box center [208, 356] width 122 height 53
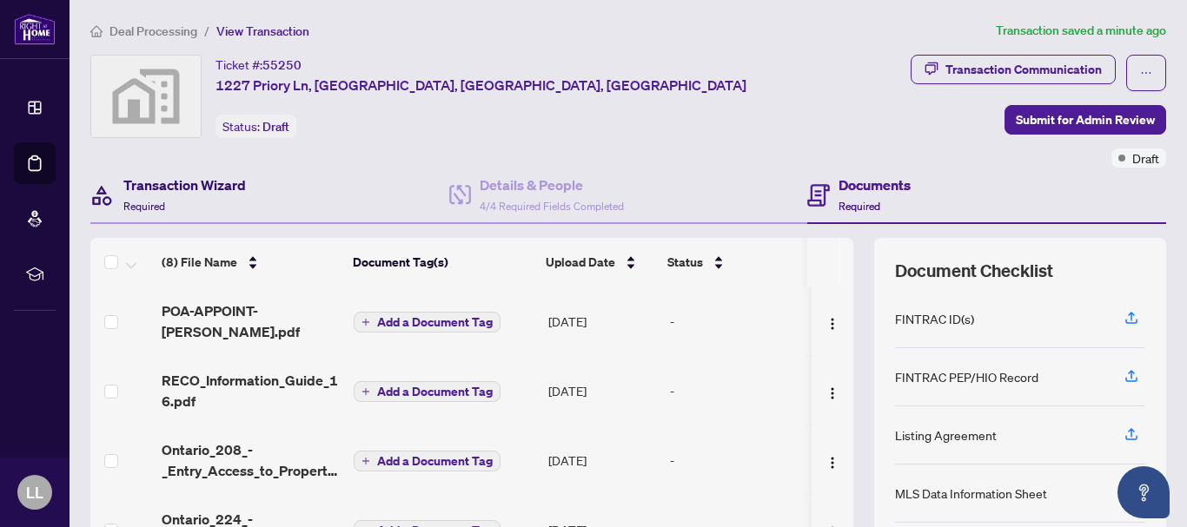
click at [219, 189] on h4 "Transaction Wizard" at bounding box center [184, 185] width 123 height 21
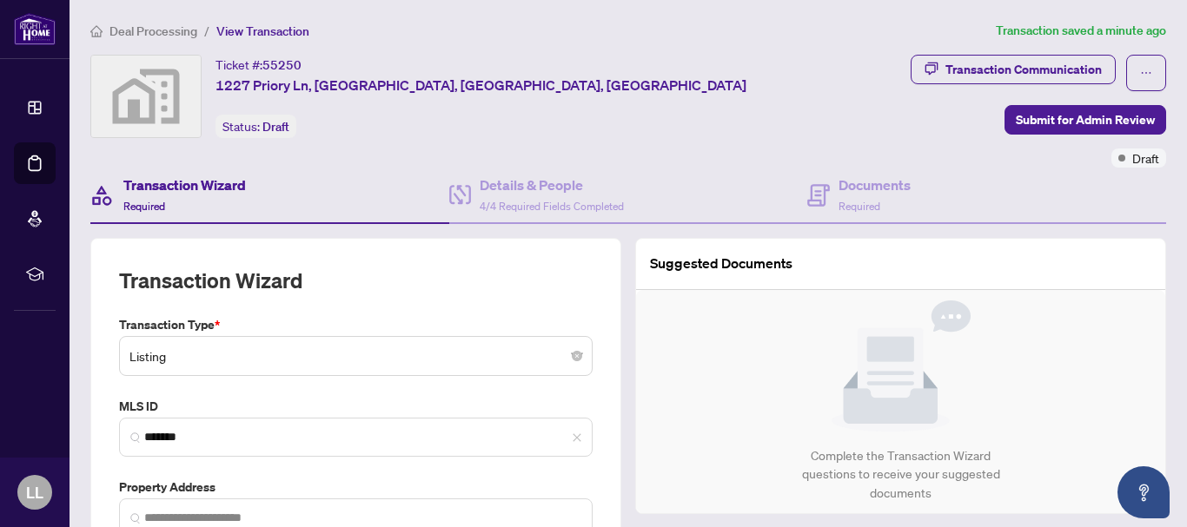
type input "**********"
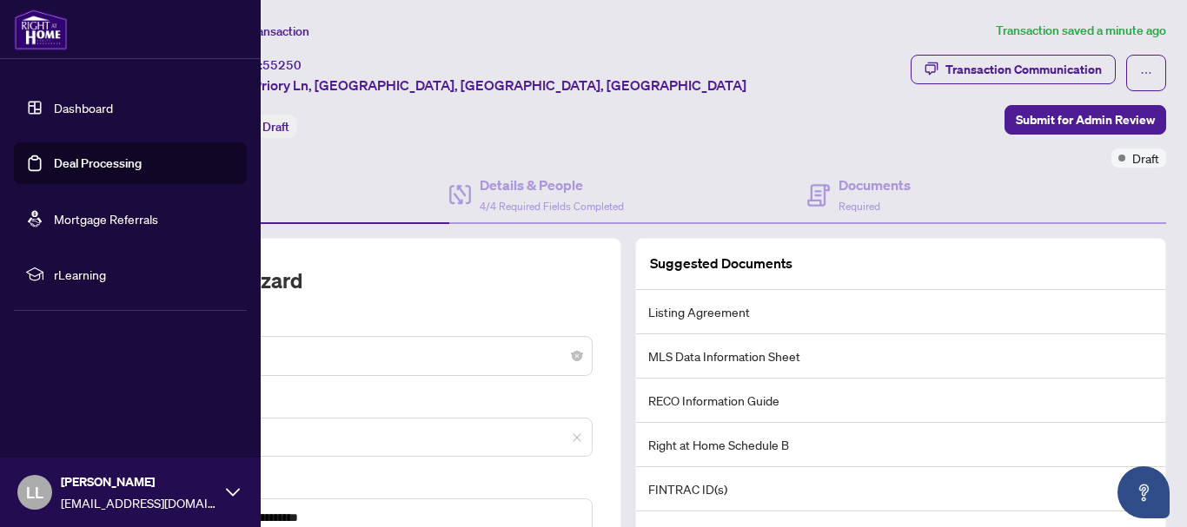
click at [54, 106] on link "Dashboard" at bounding box center [83, 108] width 59 height 16
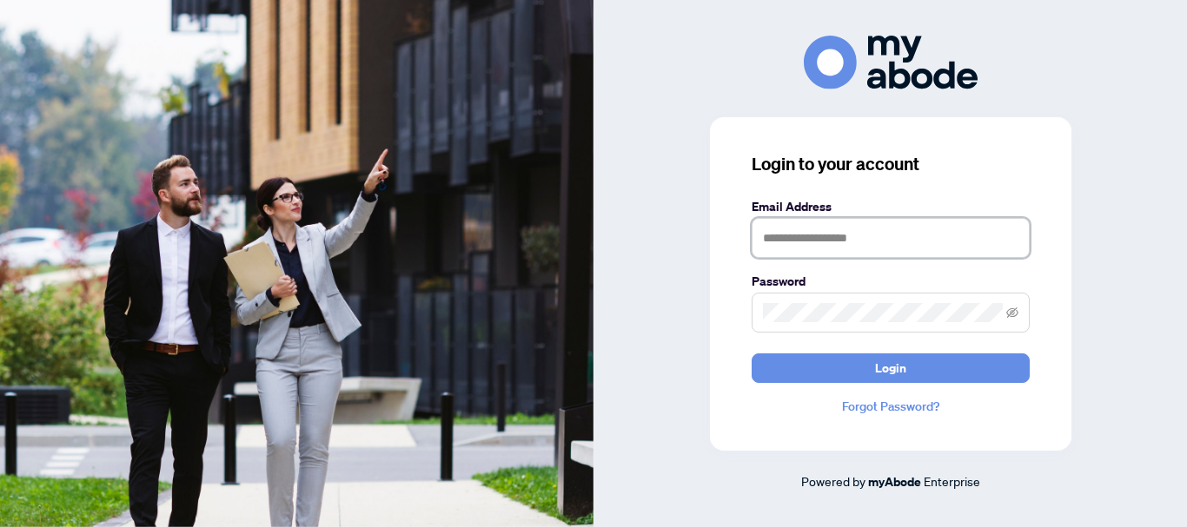
click at [768, 237] on input "text" at bounding box center [891, 238] width 278 height 40
type input "*"
type input "**********"
click at [763, 302] on span at bounding box center [891, 313] width 278 height 40
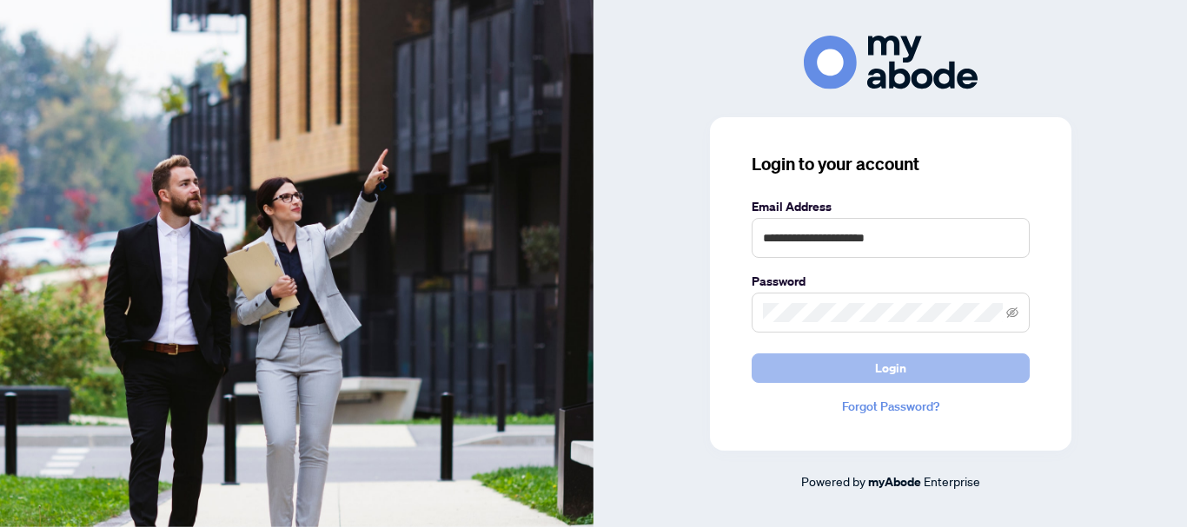
click at [868, 366] on button "Login" at bounding box center [891, 369] width 278 height 30
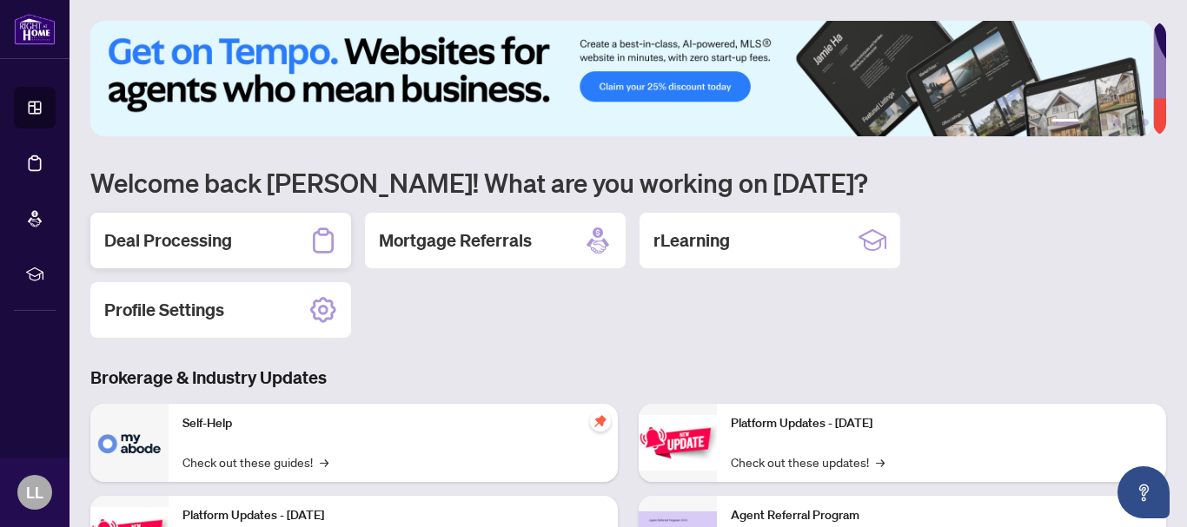
click at [142, 241] on h2 "Deal Processing" at bounding box center [168, 241] width 128 height 24
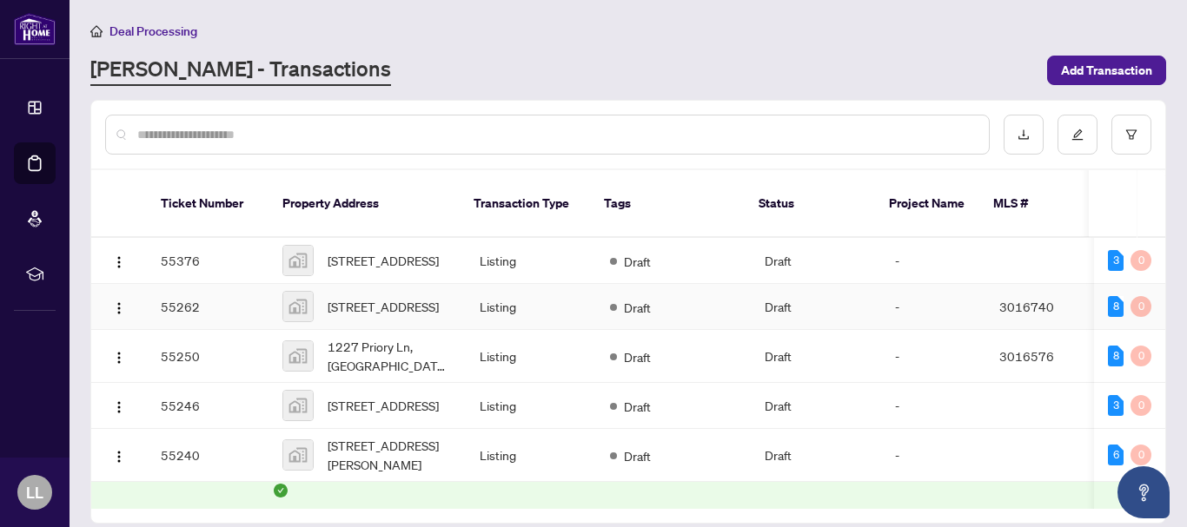
click at [184, 297] on td "55262" at bounding box center [208, 307] width 122 height 46
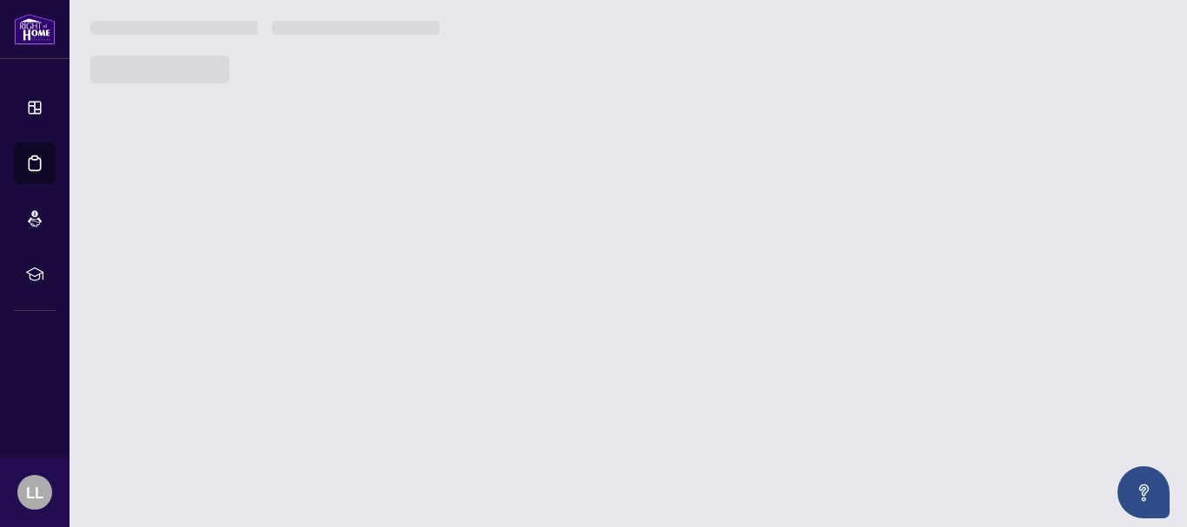
click at [184, 297] on main "Deal Processing RAHR - Transactions Add Transaction Ticket Number Property Addr…" at bounding box center [628, 263] width 1117 height 527
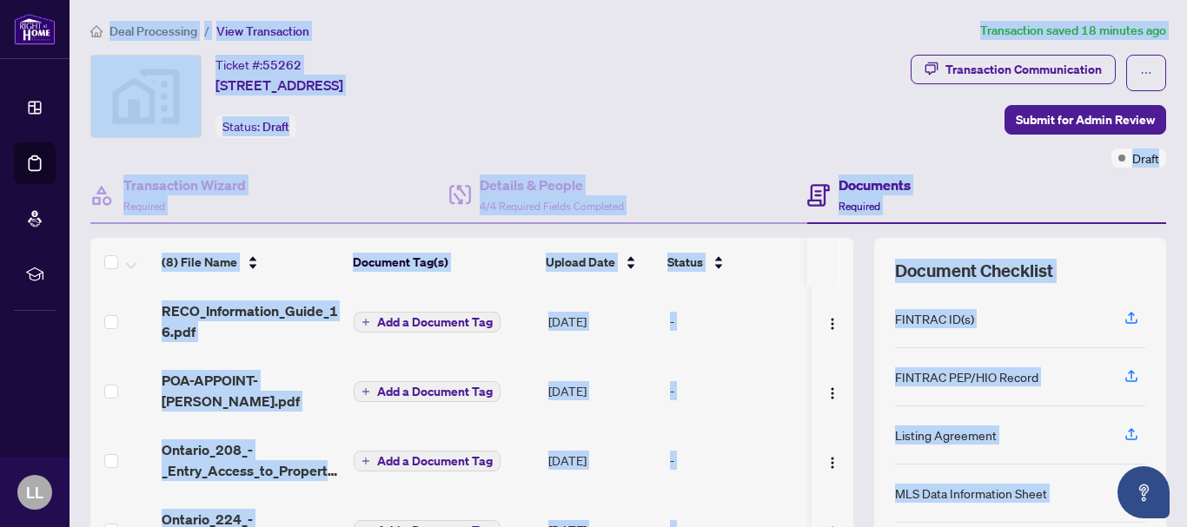
click at [734, 109] on div "Transaction Communication Submit for Admin Review Draft" at bounding box center [899, 111] width 536 height 113
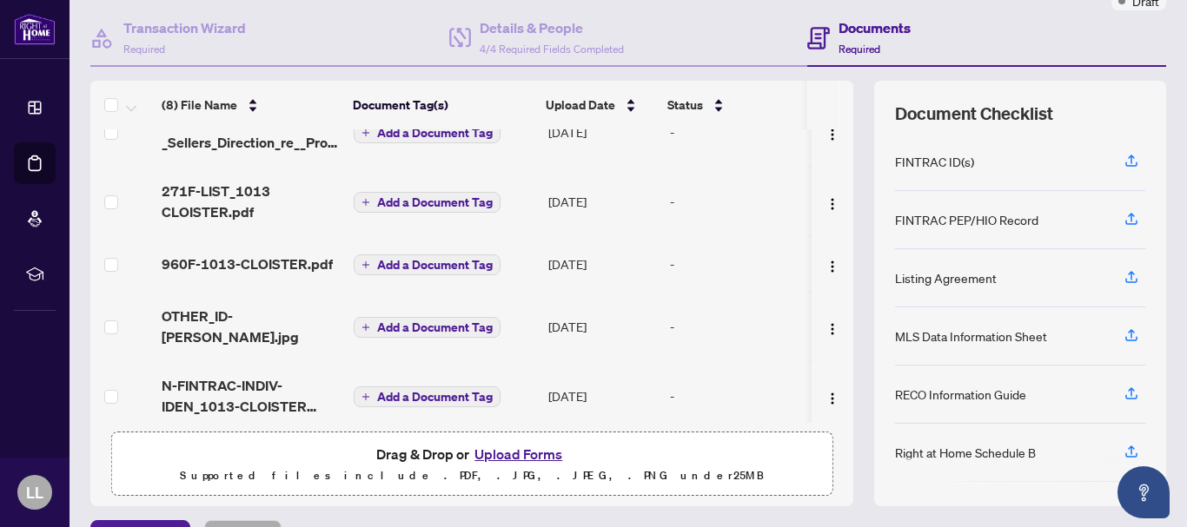
scroll to position [200, 0]
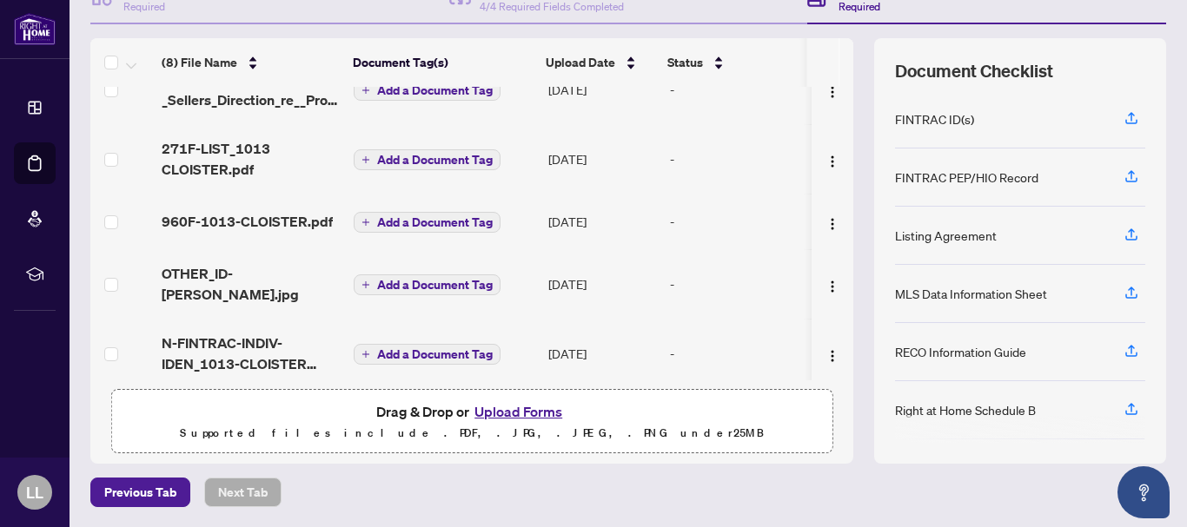
click at [531, 411] on button "Upload Forms" at bounding box center [518, 412] width 98 height 23
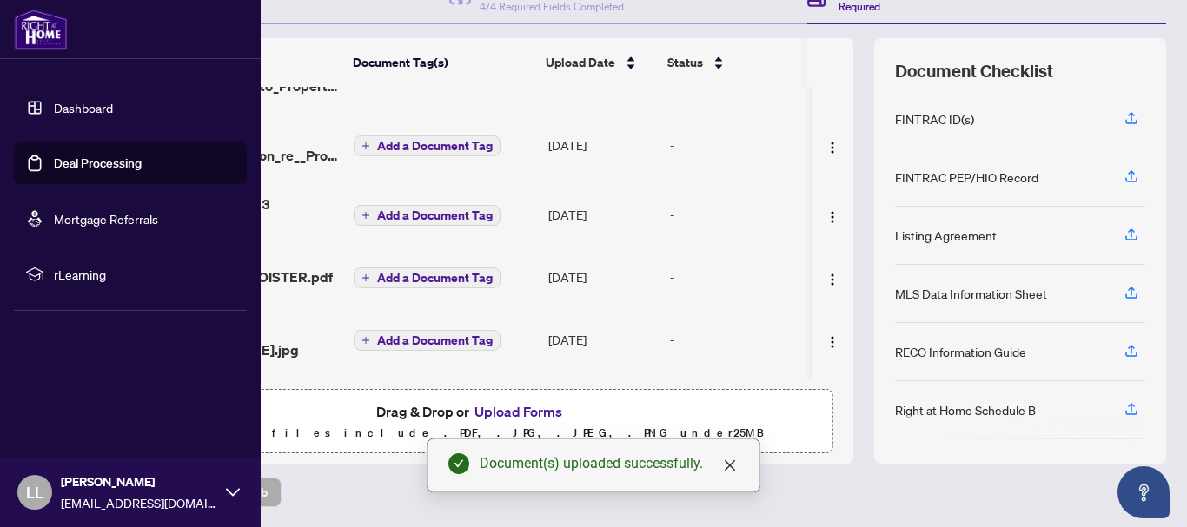
click at [85, 164] on link "Deal Processing" at bounding box center [98, 164] width 88 height 16
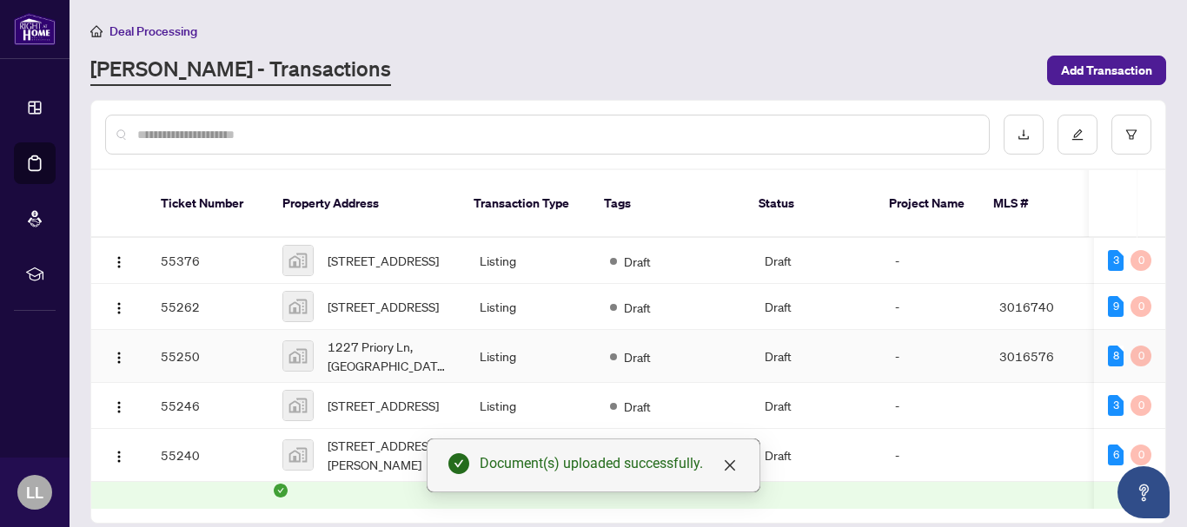
click at [186, 345] on td "55250" at bounding box center [208, 356] width 122 height 53
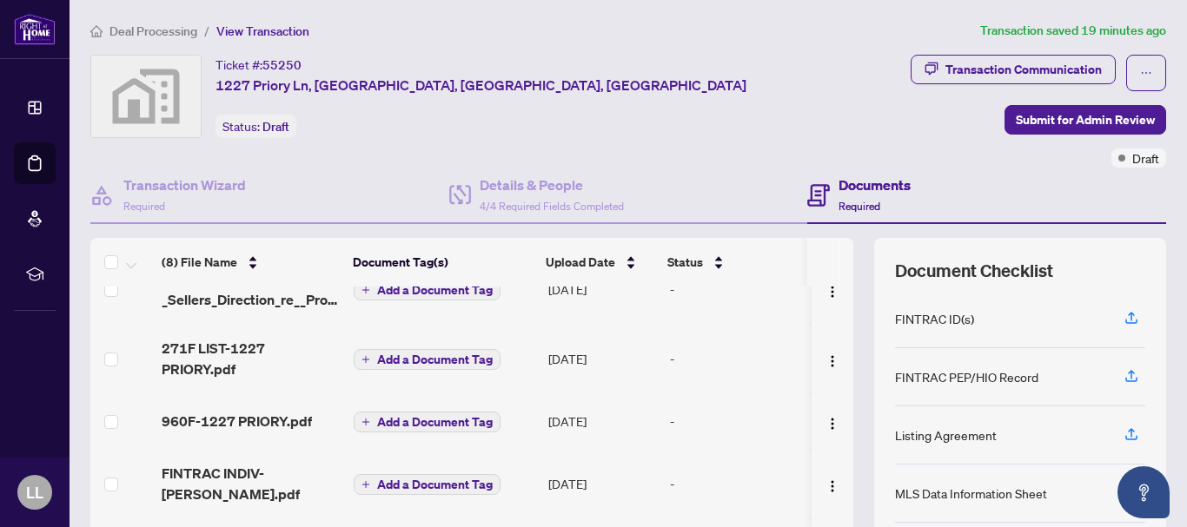
scroll to position [200, 0]
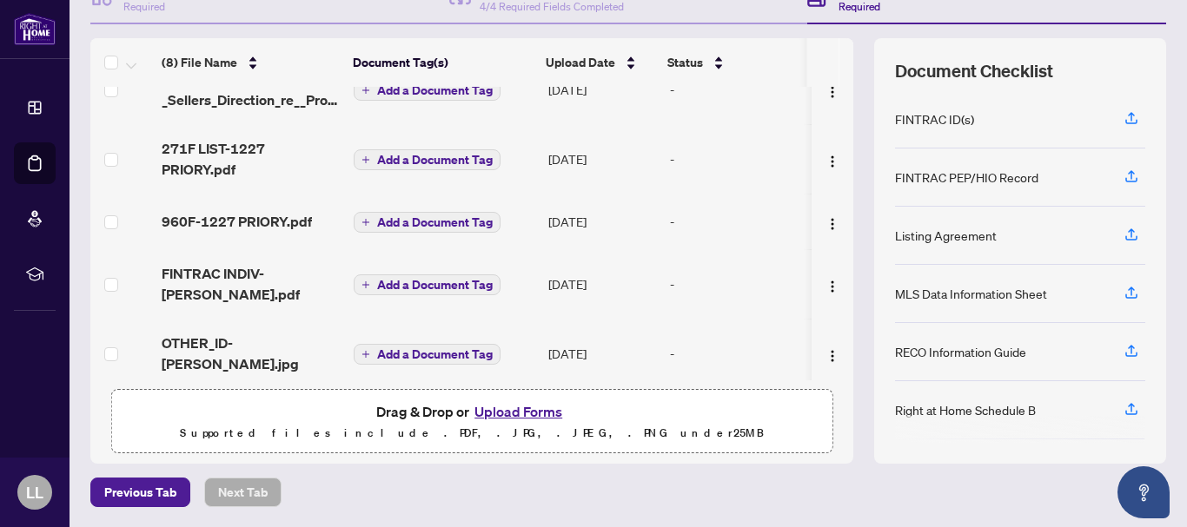
click at [546, 410] on button "Upload Forms" at bounding box center [518, 412] width 98 height 23
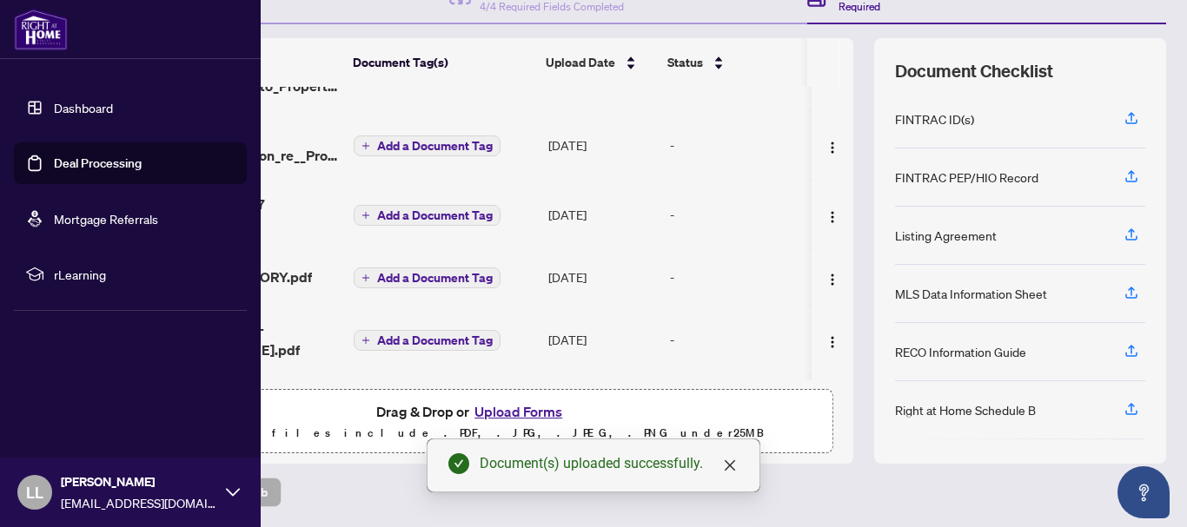
click at [54, 164] on link "Deal Processing" at bounding box center [98, 164] width 88 height 16
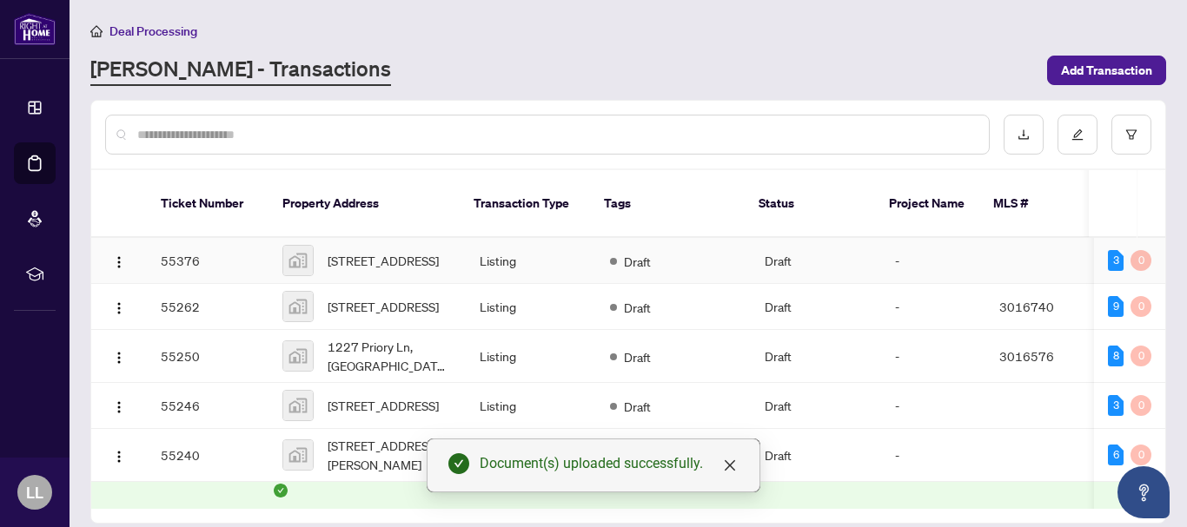
click at [186, 246] on td "55376" at bounding box center [208, 261] width 122 height 46
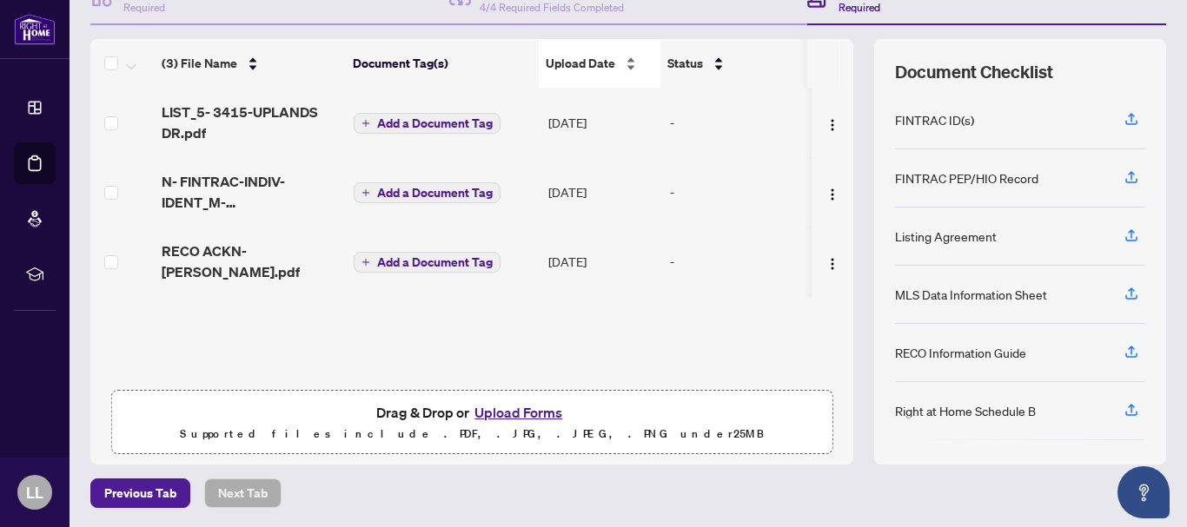
scroll to position [200, 0]
click at [496, 416] on button "Upload Forms" at bounding box center [518, 412] width 98 height 23
